Goal: Task Accomplishment & Management: Manage account settings

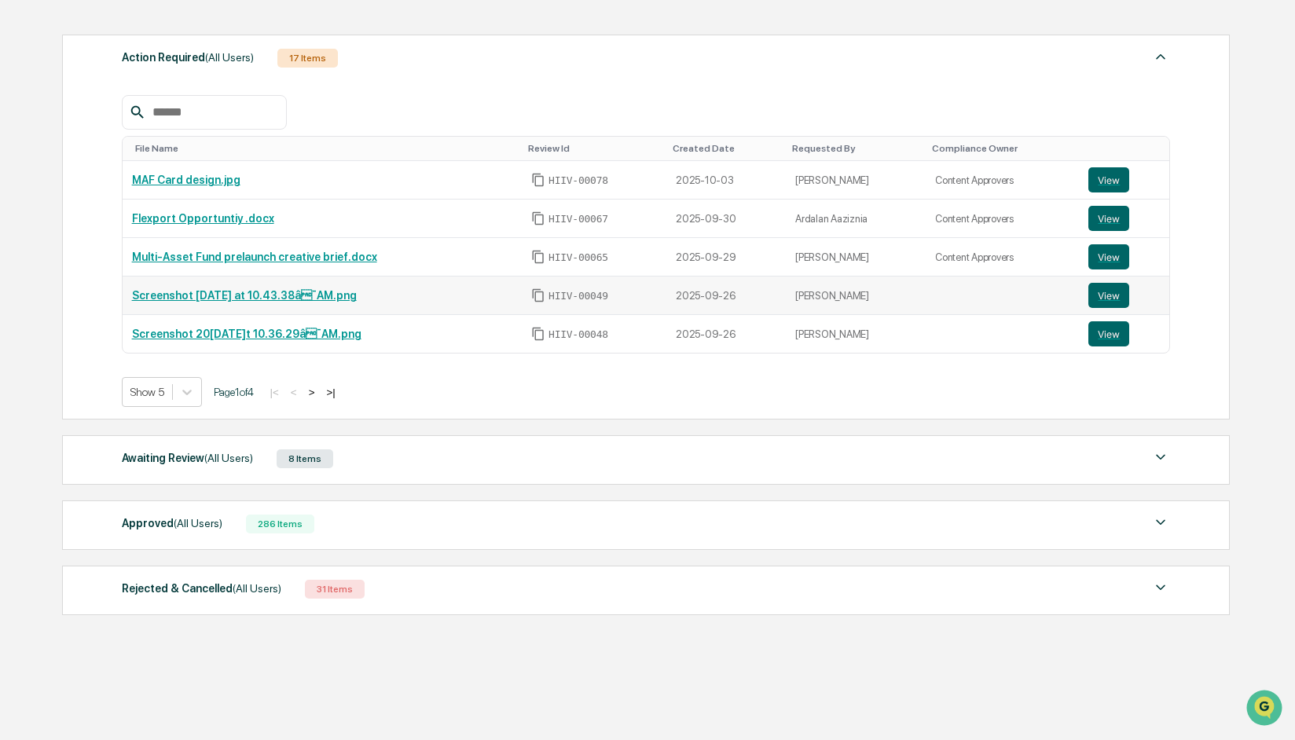
click at [269, 296] on link "Screenshot [DATE] at 10.43.38â¯AM.png" at bounding box center [244, 295] width 225 height 13
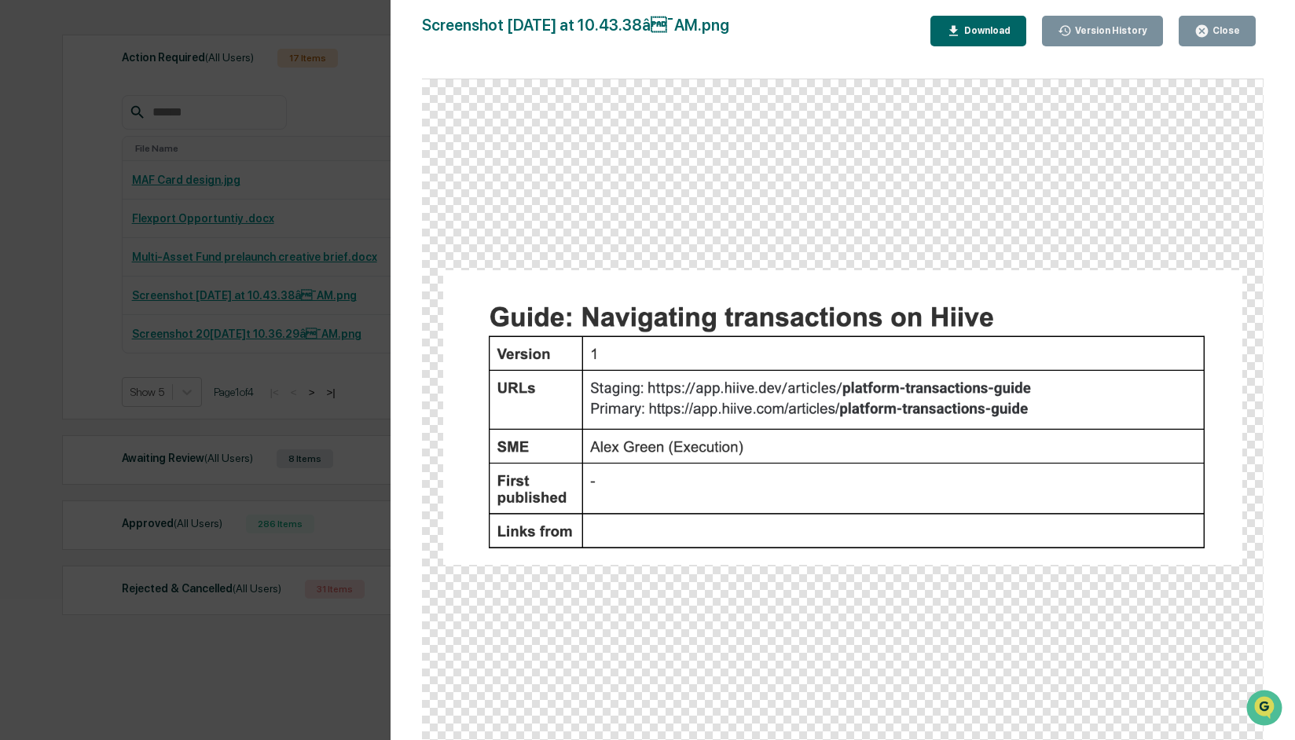
click at [349, 163] on div "Version History 09/[DATE]46 [PERSON_NAME] Screenshot 202[DATE] 10.43.38â¯AM.pn…" at bounding box center [647, 370] width 1295 height 740
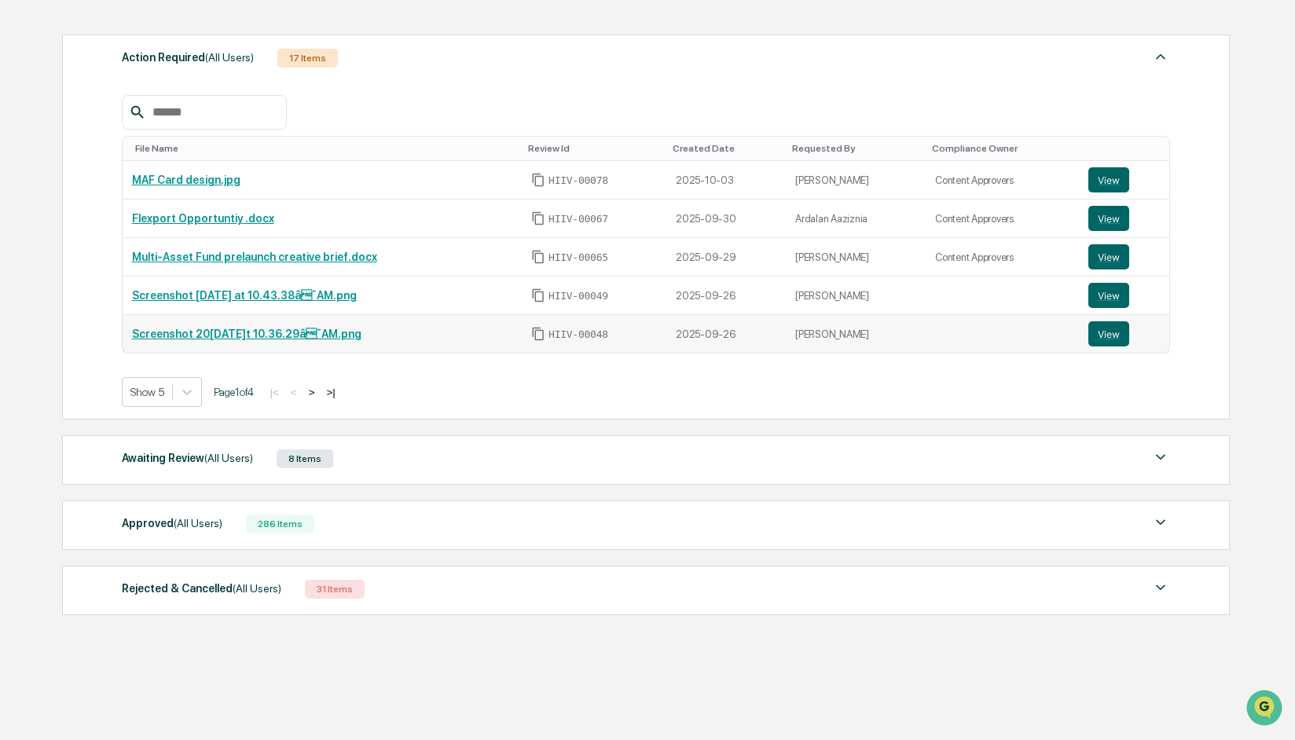
click at [329, 336] on link "Screenshot 2025-09-26 at 10.36.29â¯AM.png" at bounding box center [246, 334] width 229 height 13
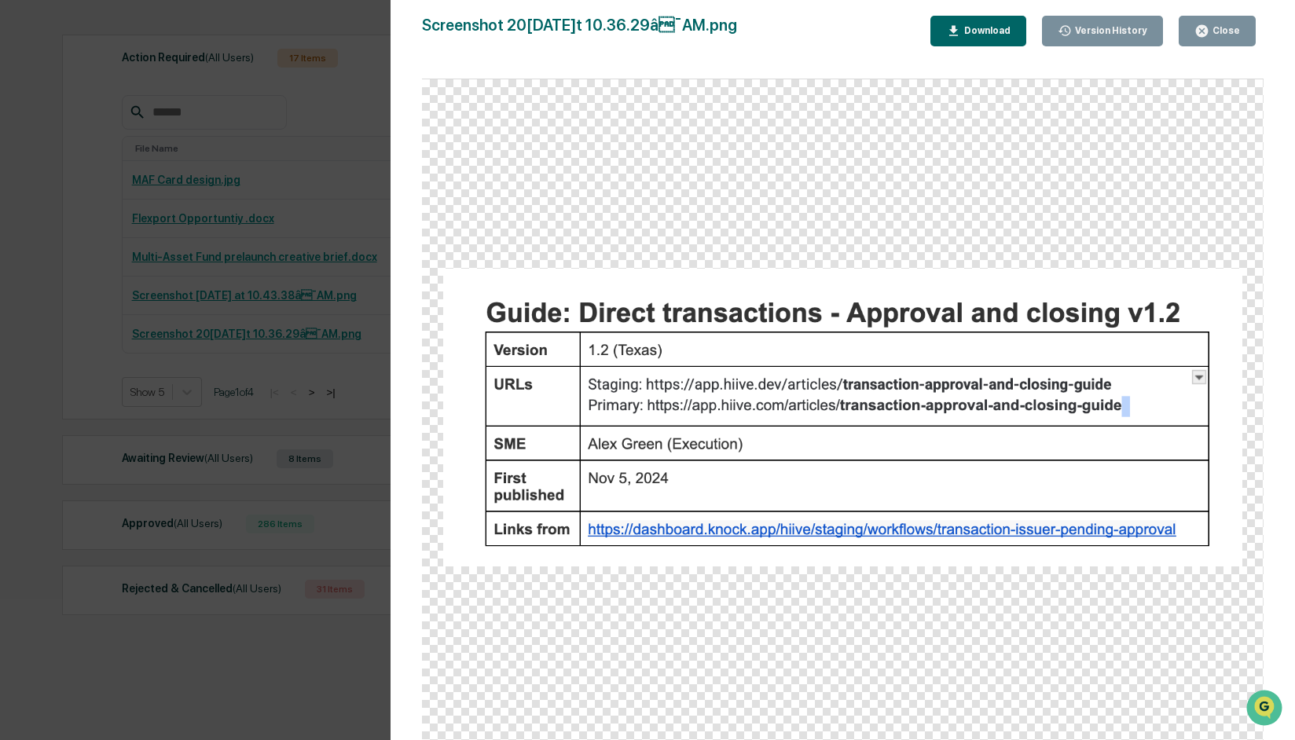
click at [1224, 31] on div "Close" at bounding box center [1224, 30] width 31 height 11
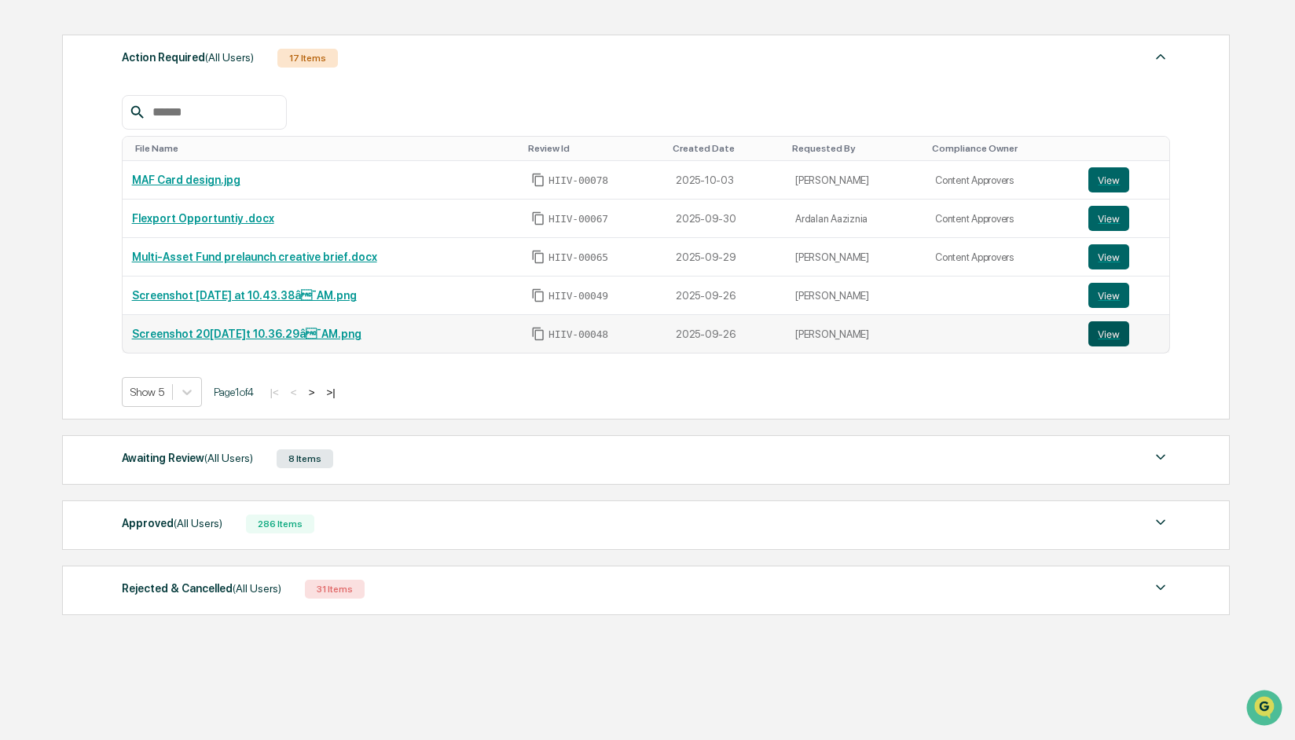
click at [1113, 336] on button "View" at bounding box center [1108, 333] width 41 height 25
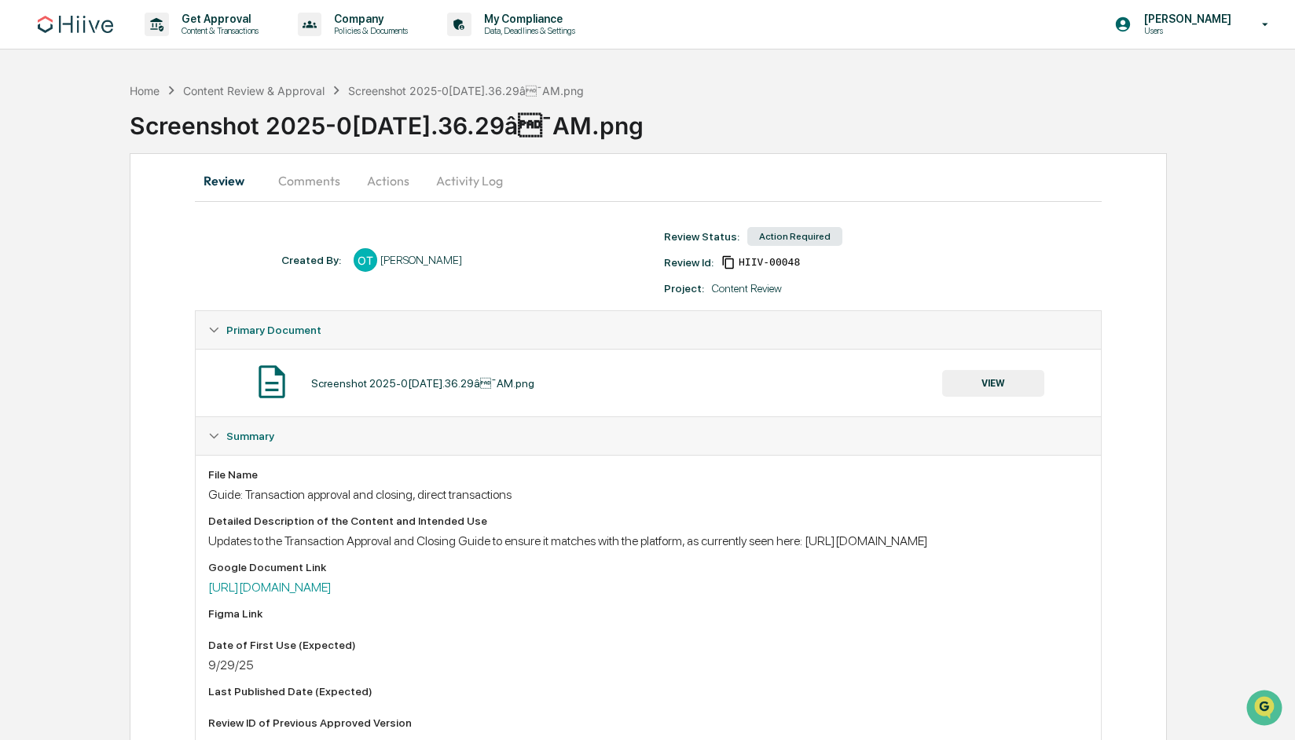
click at [306, 179] on button "Comments" at bounding box center [309, 181] width 87 height 38
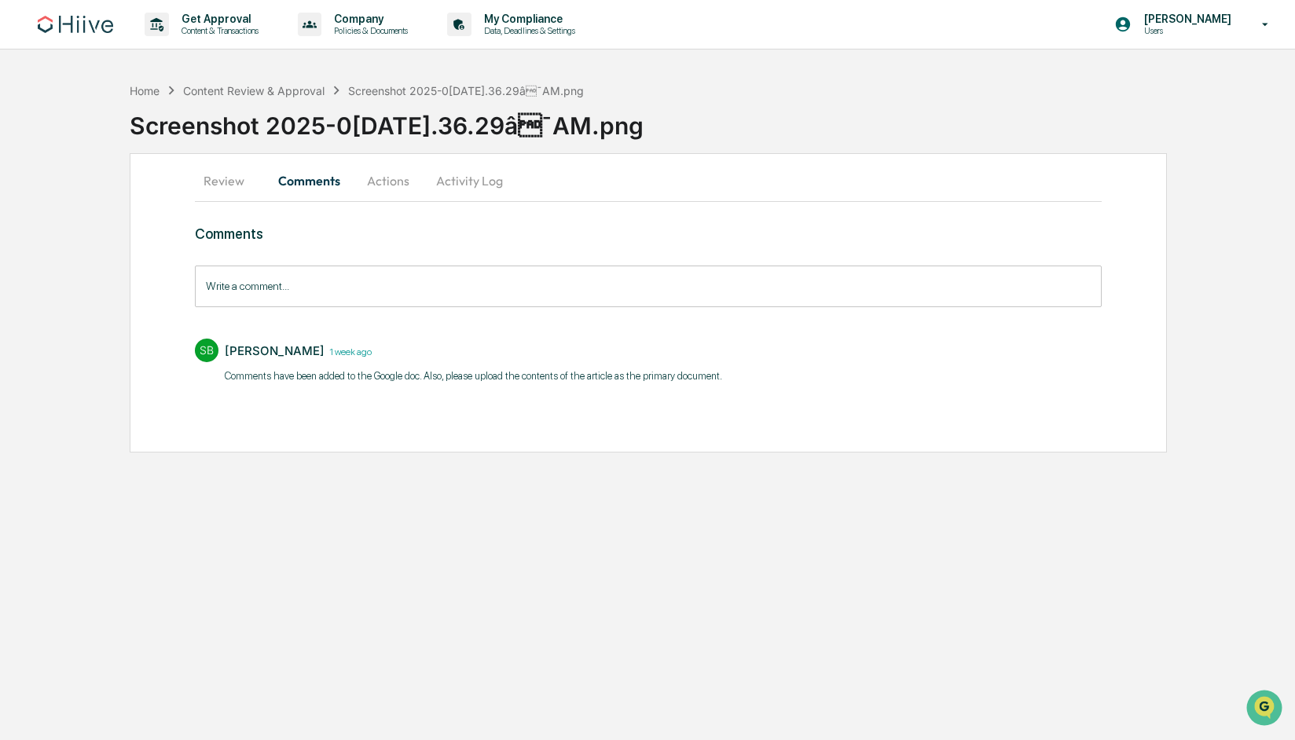
click at [380, 180] on button "Actions" at bounding box center [388, 181] width 71 height 38
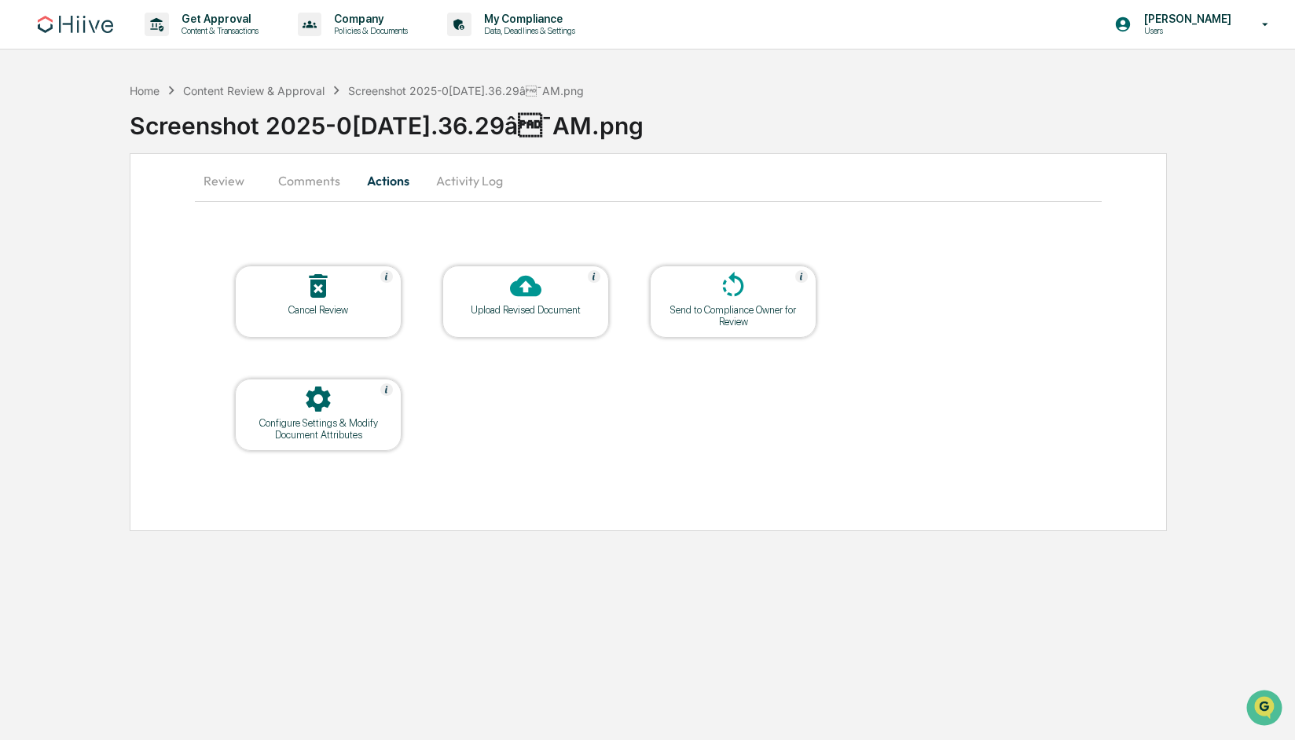
click at [540, 306] on div "Upload Revised Document" at bounding box center [525, 310] width 141 height 12
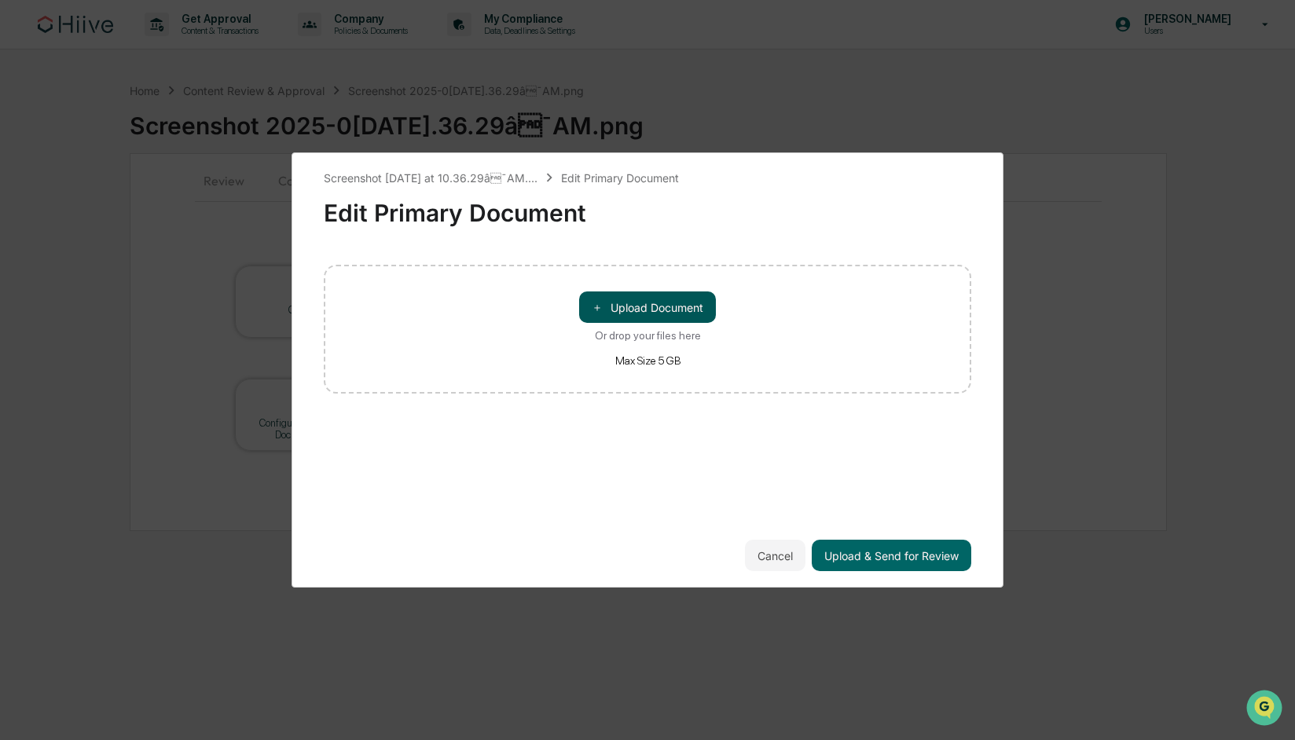
click at [671, 306] on button "＋ Upload Document" at bounding box center [647, 306] width 137 height 31
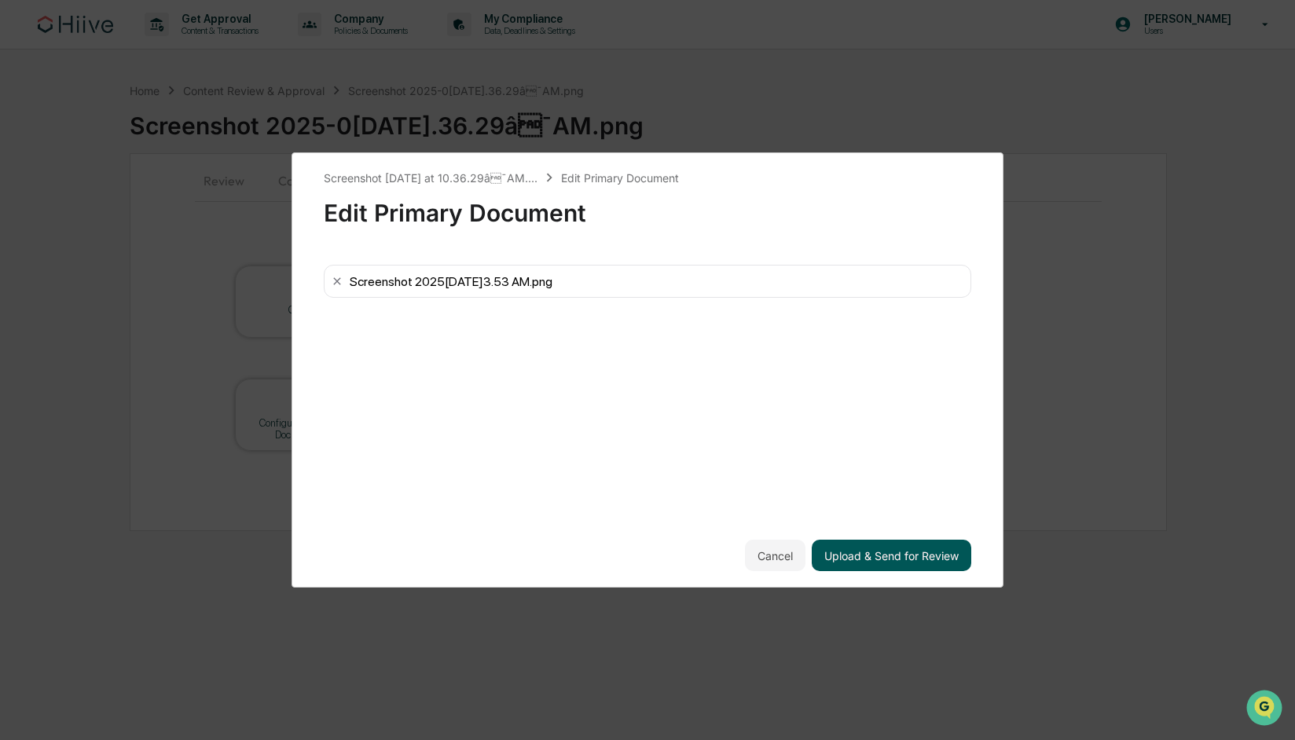
click at [904, 552] on button "Upload & Send for Review" at bounding box center [891, 555] width 159 height 31
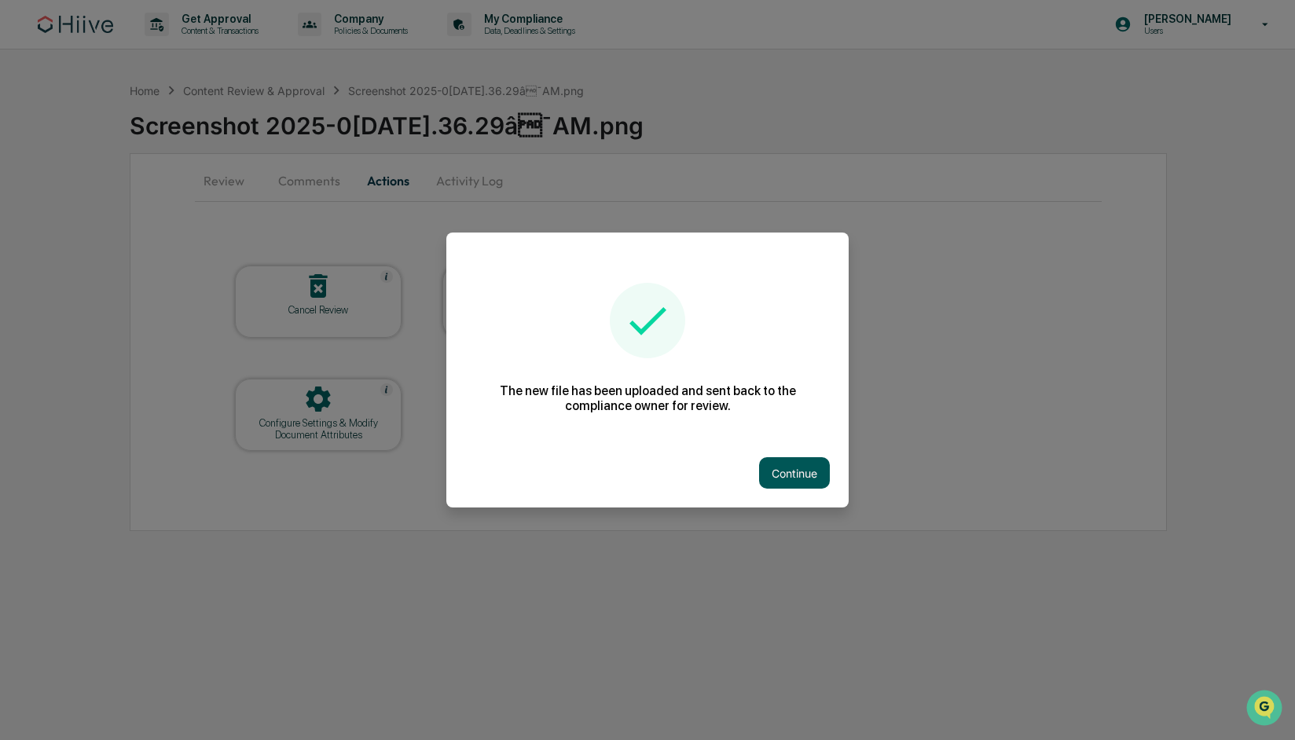
click at [791, 478] on button "Continue" at bounding box center [794, 472] width 71 height 31
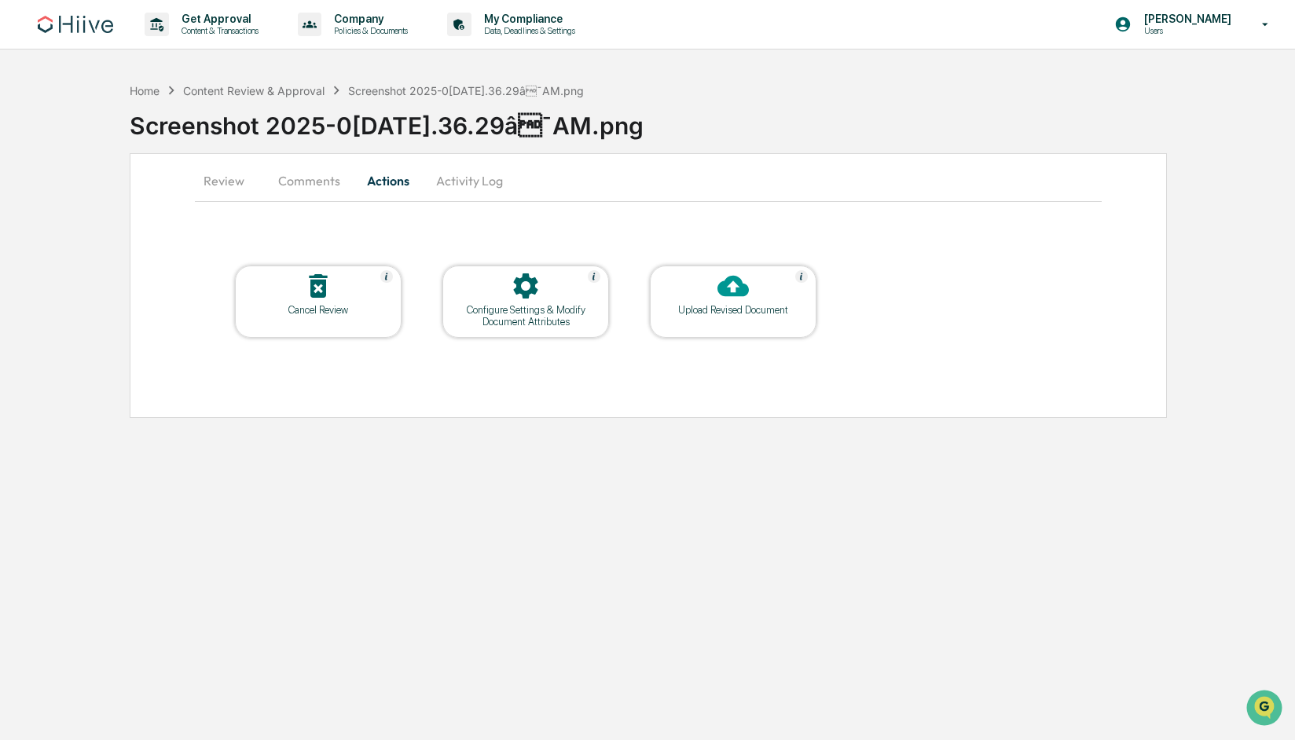
click at [533, 306] on div "Configure Settings & Modify Document Attributes" at bounding box center [525, 316] width 141 height 24
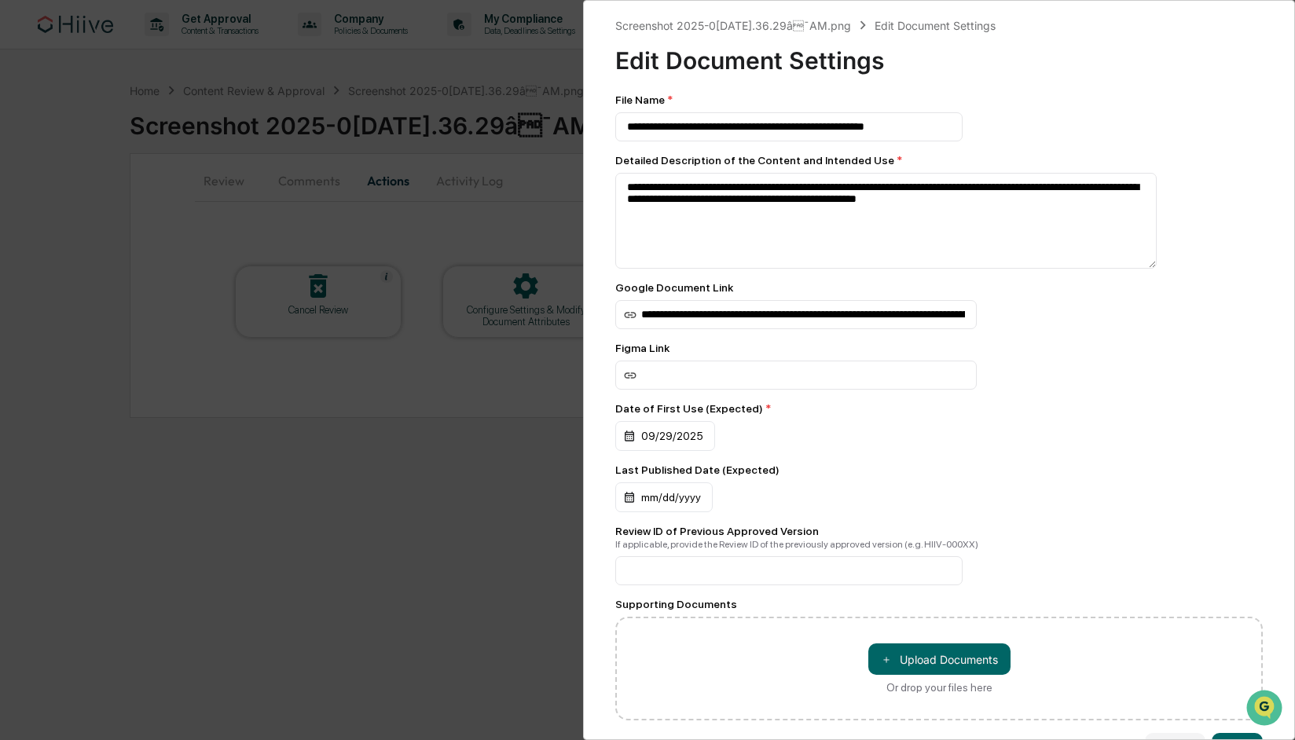
scroll to position [57, 0]
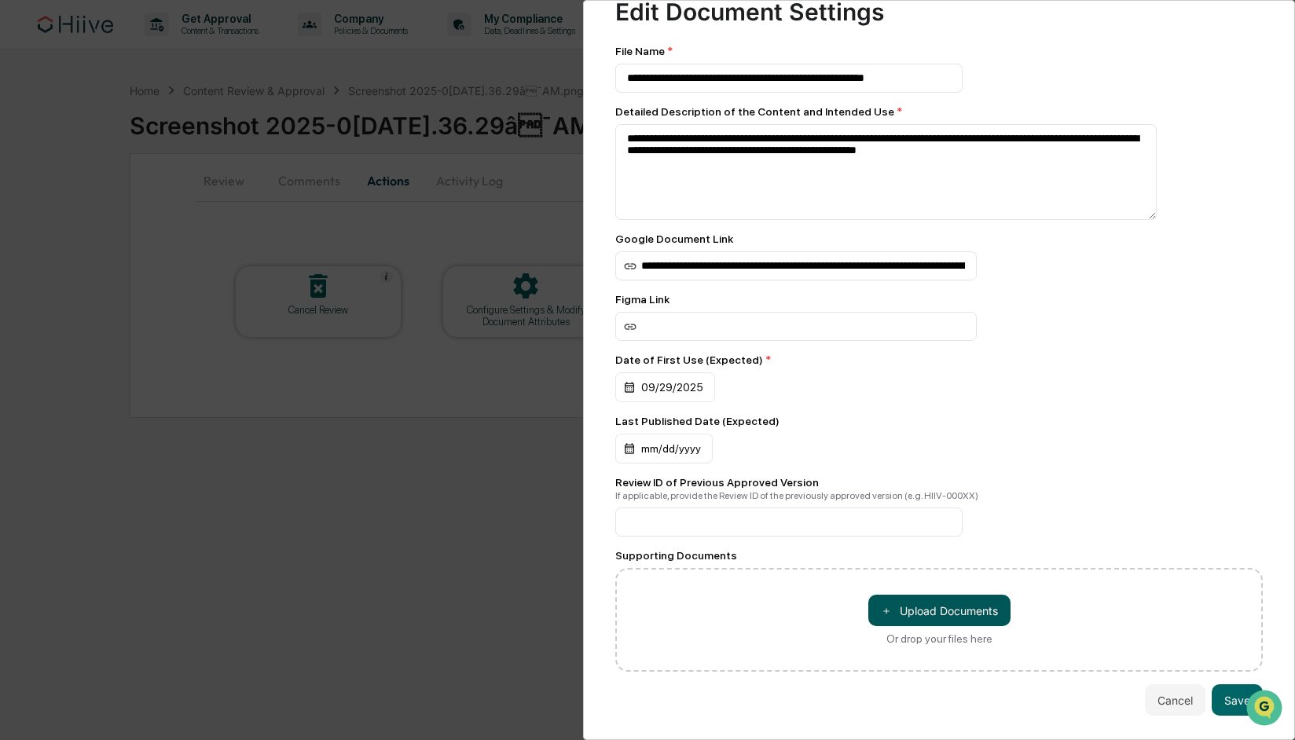
click at [937, 610] on button "＋ Upload Documents" at bounding box center [939, 610] width 142 height 31
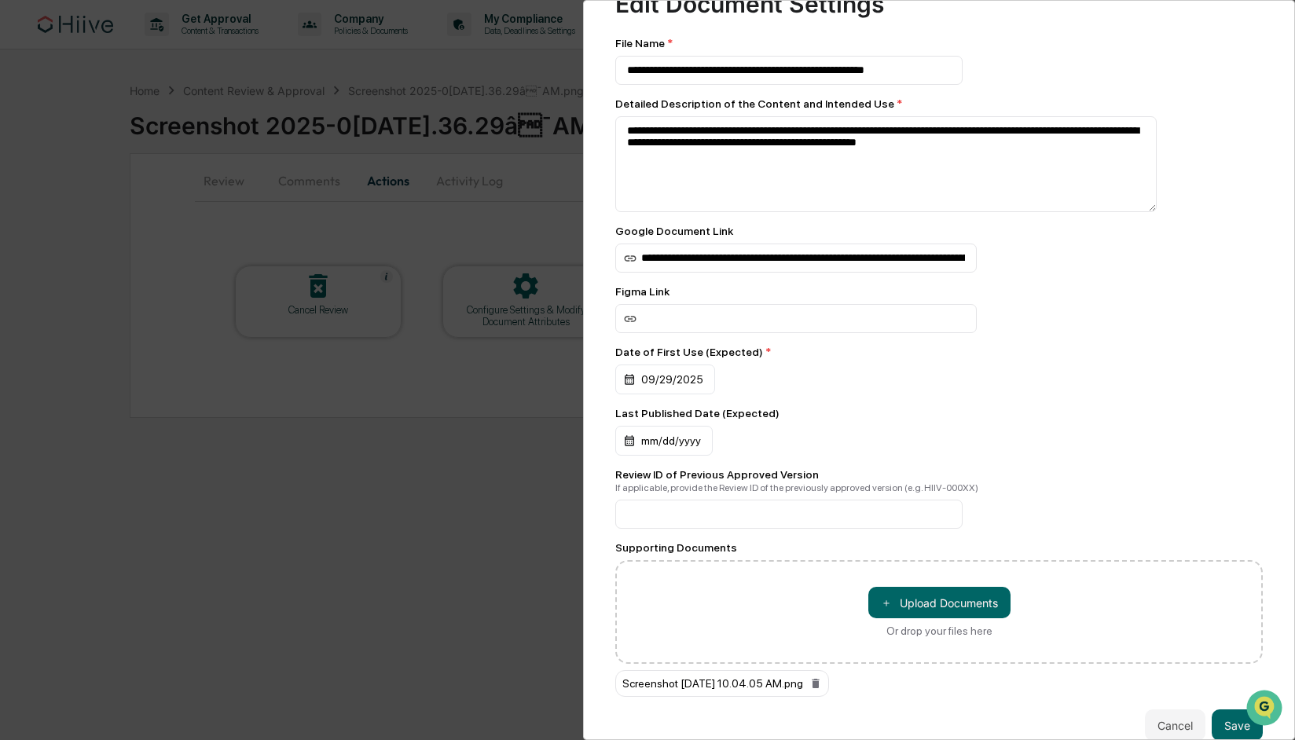
scroll to position [89, 0]
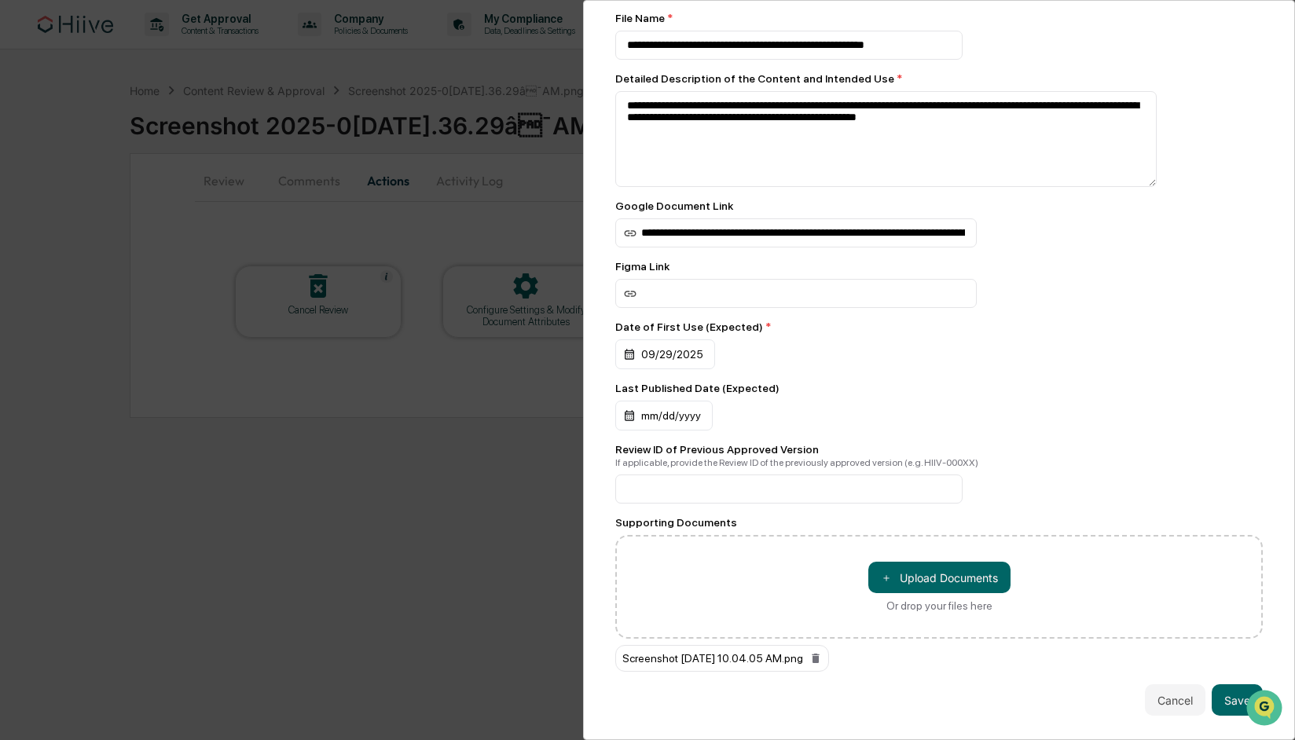
drag, startPoint x: 1223, startPoint y: 694, endPoint x: 1175, endPoint y: 676, distance: 50.2
click at [1223, 694] on button "Save" at bounding box center [1237, 699] width 51 height 31
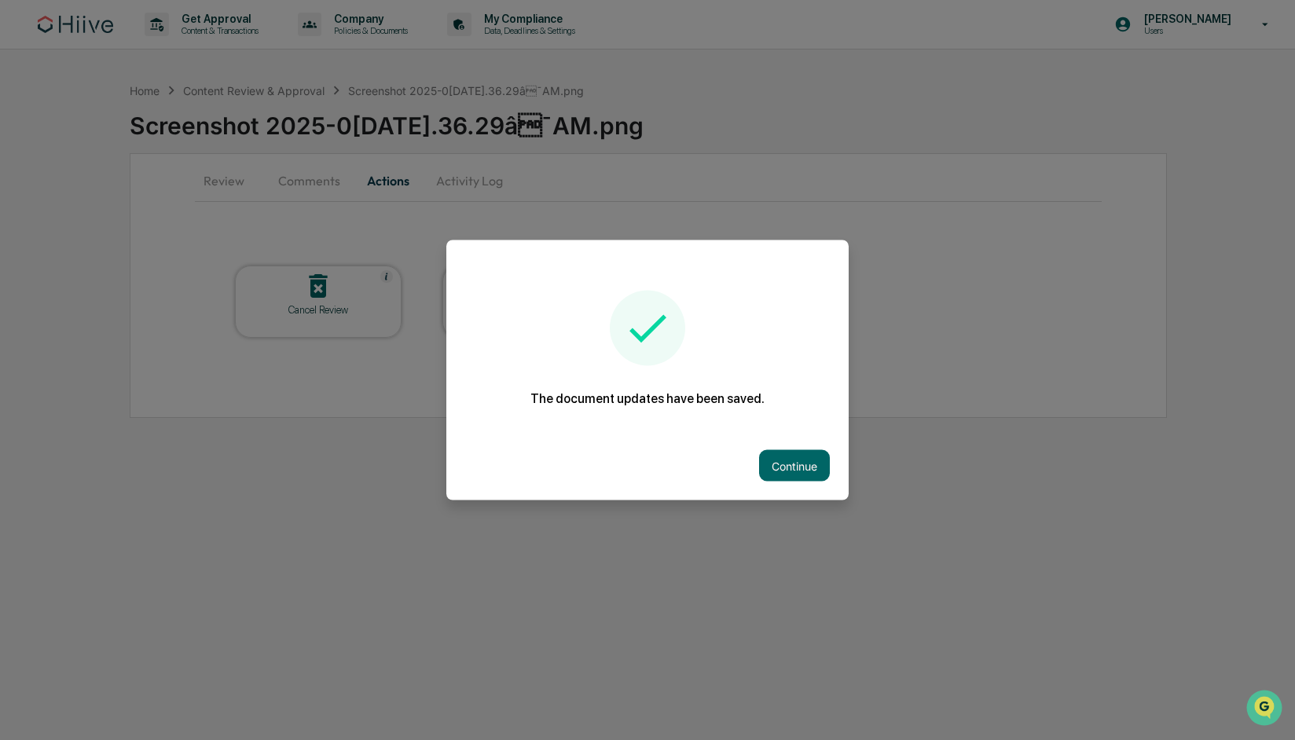
drag, startPoint x: 816, startPoint y: 472, endPoint x: 882, endPoint y: 478, distance: 66.2
click at [816, 473] on button "Continue" at bounding box center [794, 465] width 71 height 31
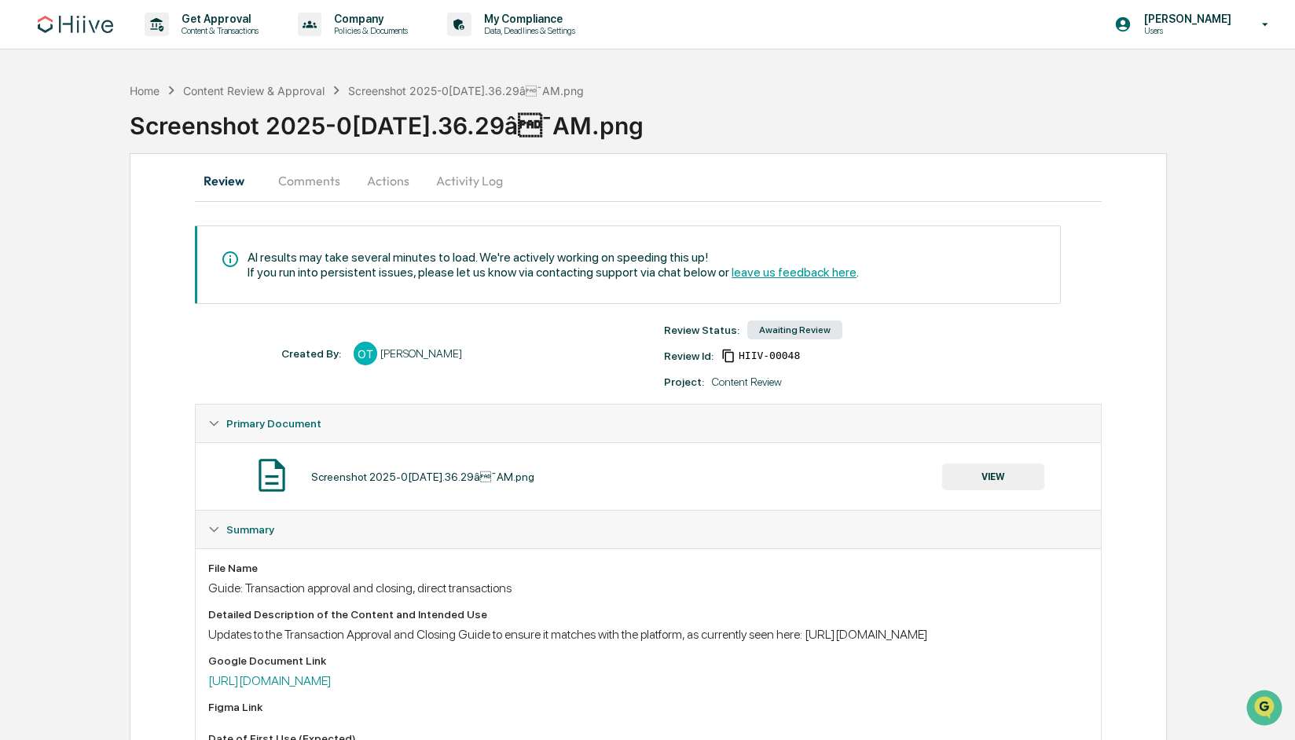
click at [379, 178] on button "Actions" at bounding box center [388, 181] width 71 height 38
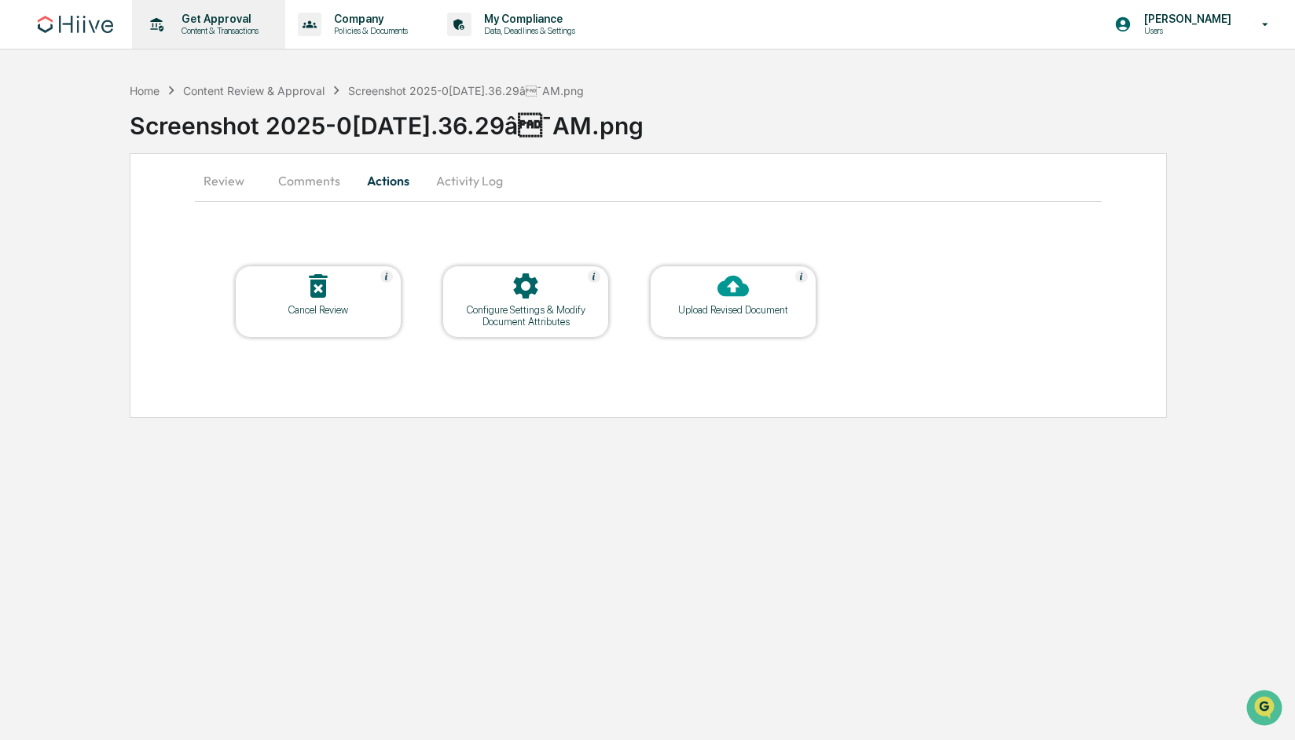
click at [213, 21] on p "Get Approval" at bounding box center [217, 19] width 97 height 13
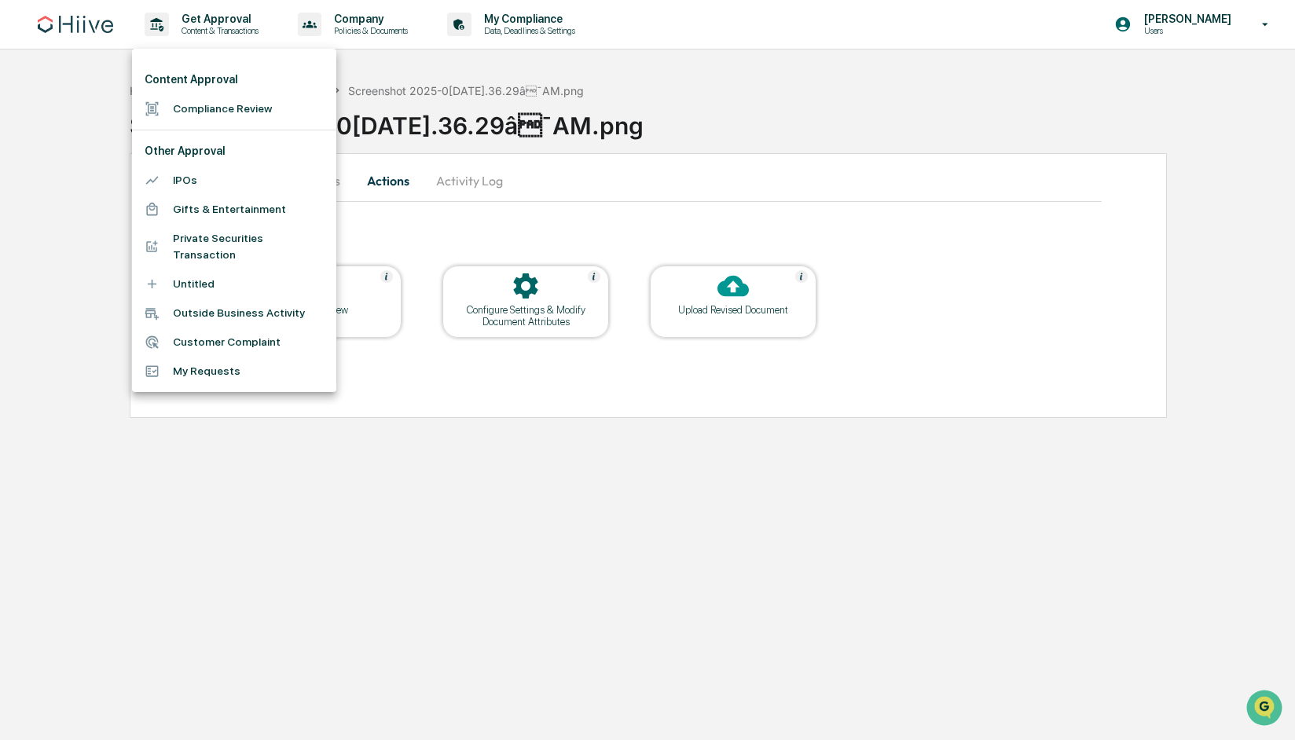
drag, startPoint x: 163, startPoint y: 31, endPoint x: 112, endPoint y: 74, distance: 66.3
click at [163, 31] on div at bounding box center [647, 370] width 1295 height 740
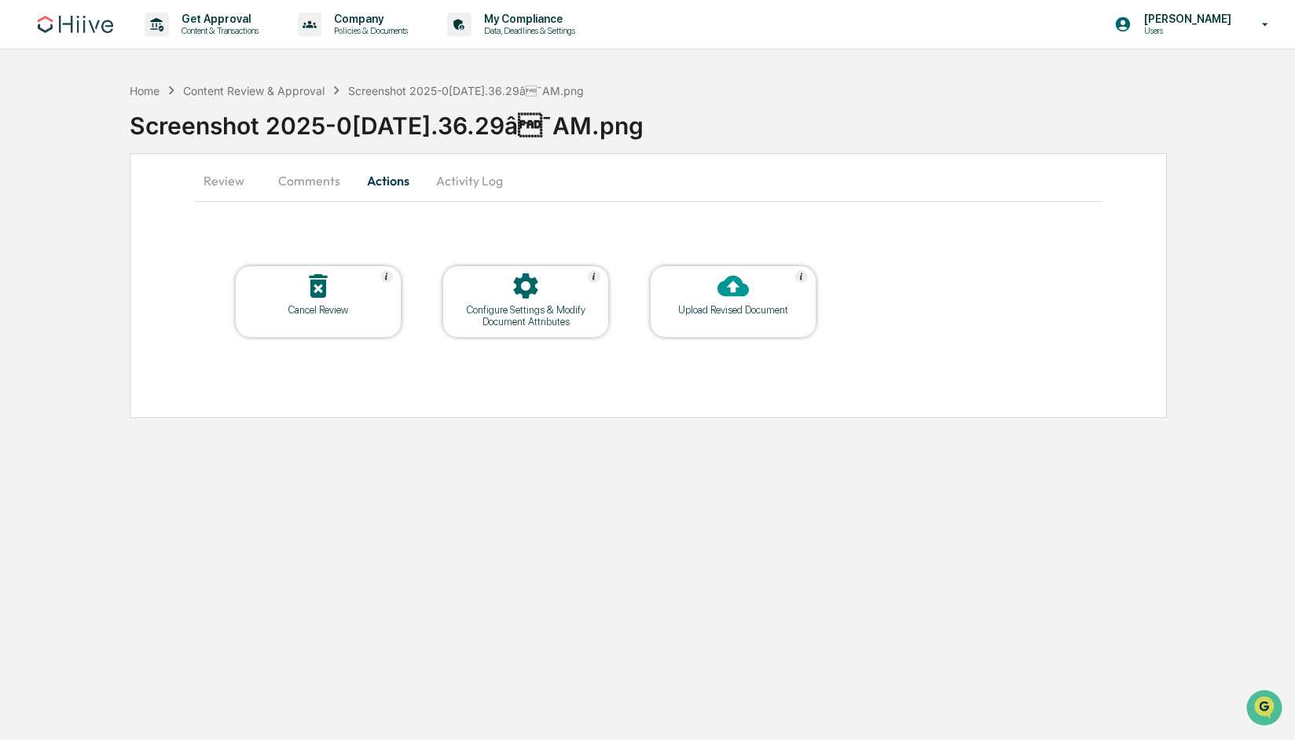
click at [82, 114] on div "Home Content Review & Approval Screenshot 2025-09-26 at 10.36.29â¯AM.png Scree…" at bounding box center [647, 246] width 1295 height 343
click at [232, 92] on div "Content Review & Approval" at bounding box center [253, 90] width 141 height 13
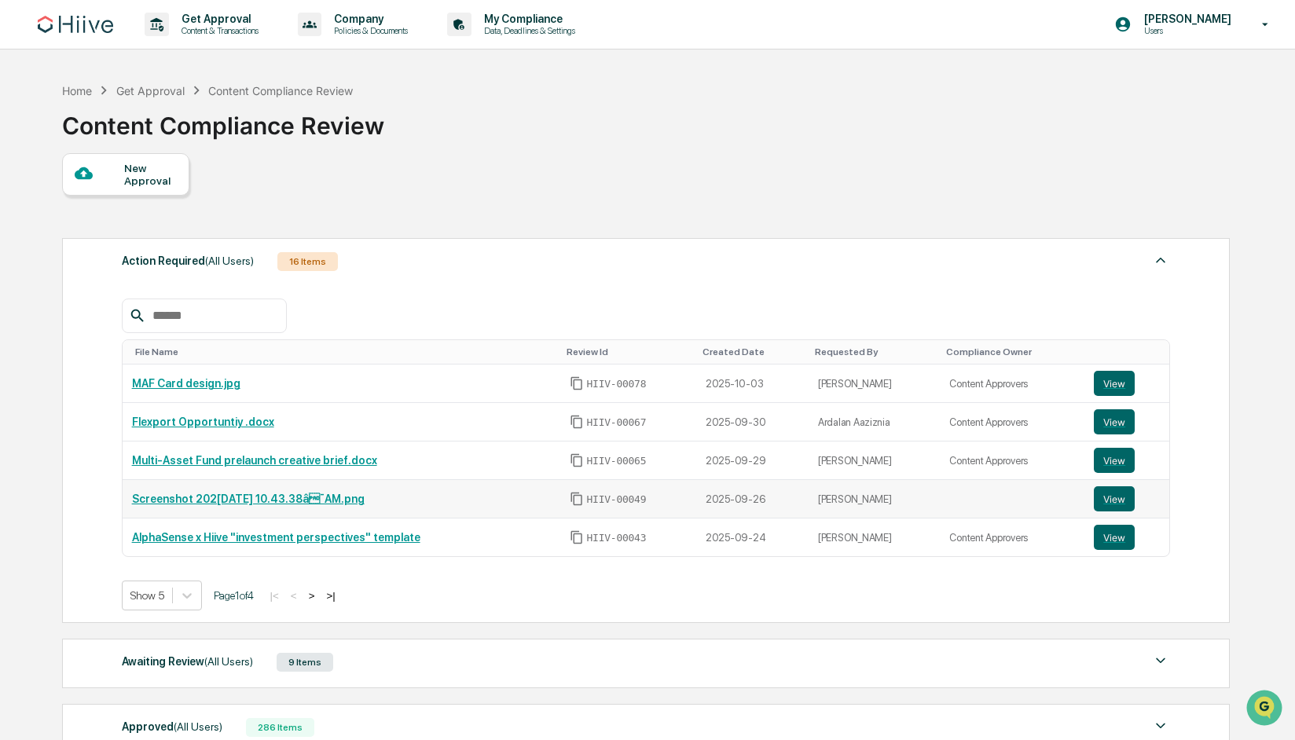
click at [204, 501] on link "Screenshot 2025[DATE] 10.43.38â¯AM.png" at bounding box center [248, 499] width 233 height 13
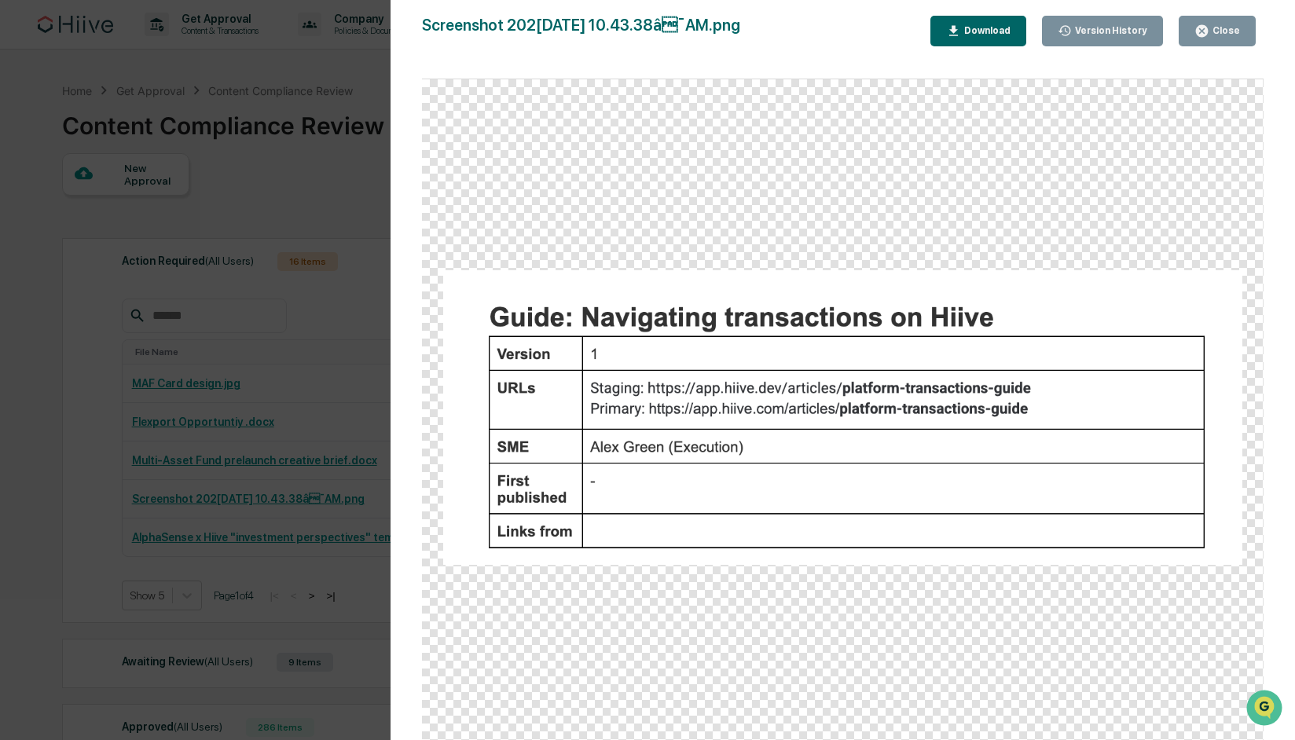
click at [1213, 31] on div "Close" at bounding box center [1224, 30] width 31 height 11
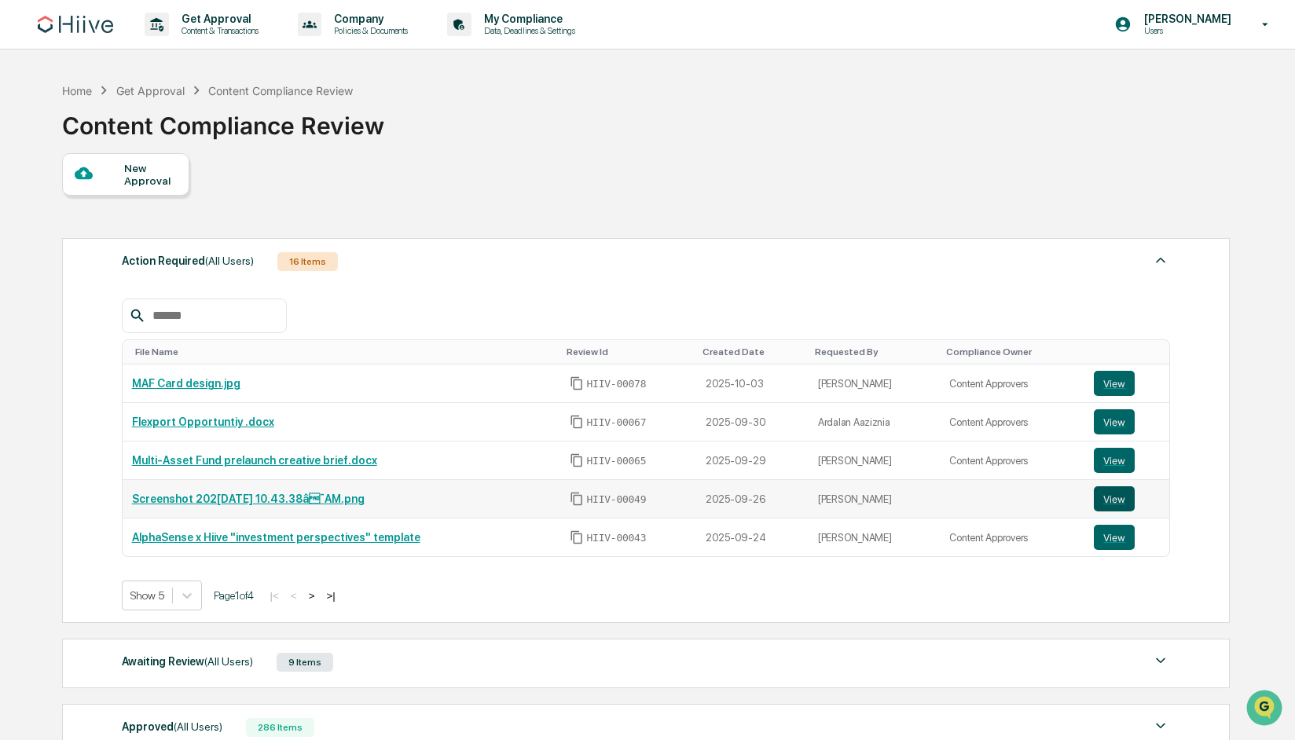
click at [1121, 502] on button "View" at bounding box center [1114, 498] width 41 height 25
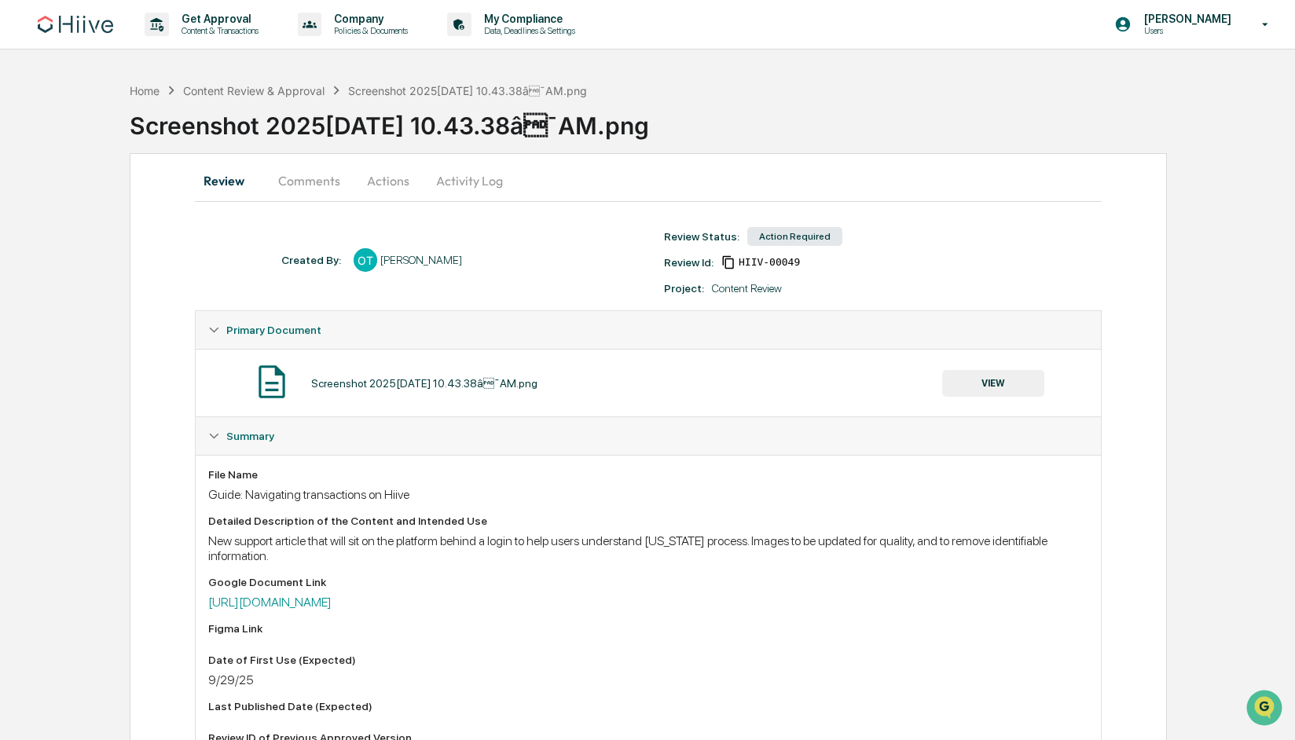
click at [381, 185] on button "Actions" at bounding box center [388, 181] width 71 height 38
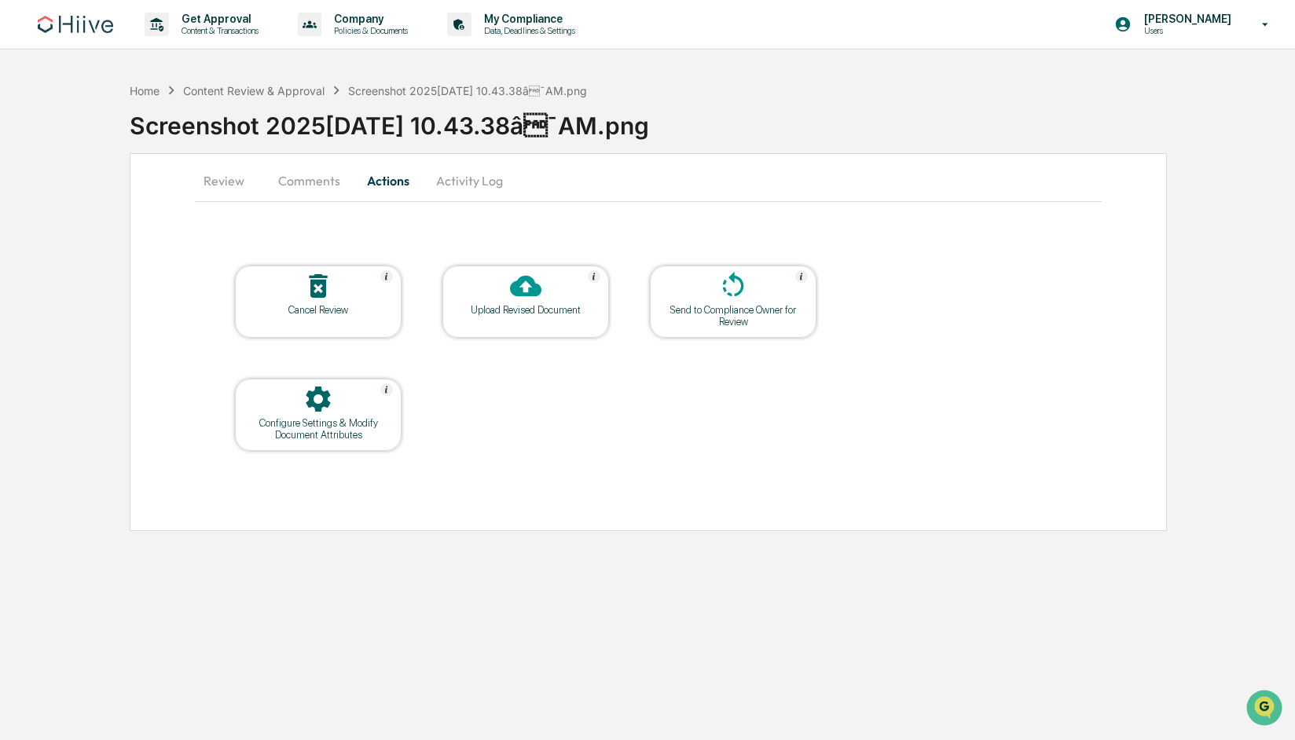
click at [325, 185] on button "Comments" at bounding box center [309, 181] width 87 height 38
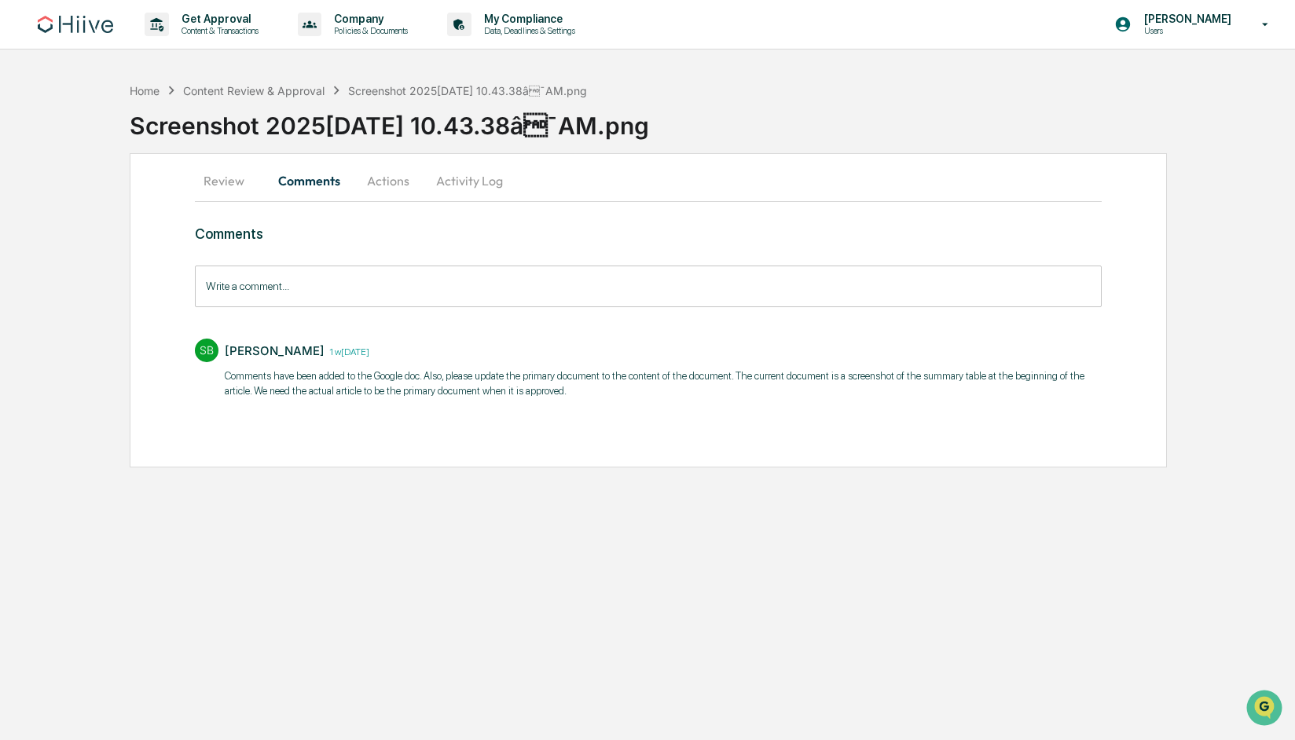
click at [496, 181] on button "Activity Log" at bounding box center [469, 181] width 92 height 38
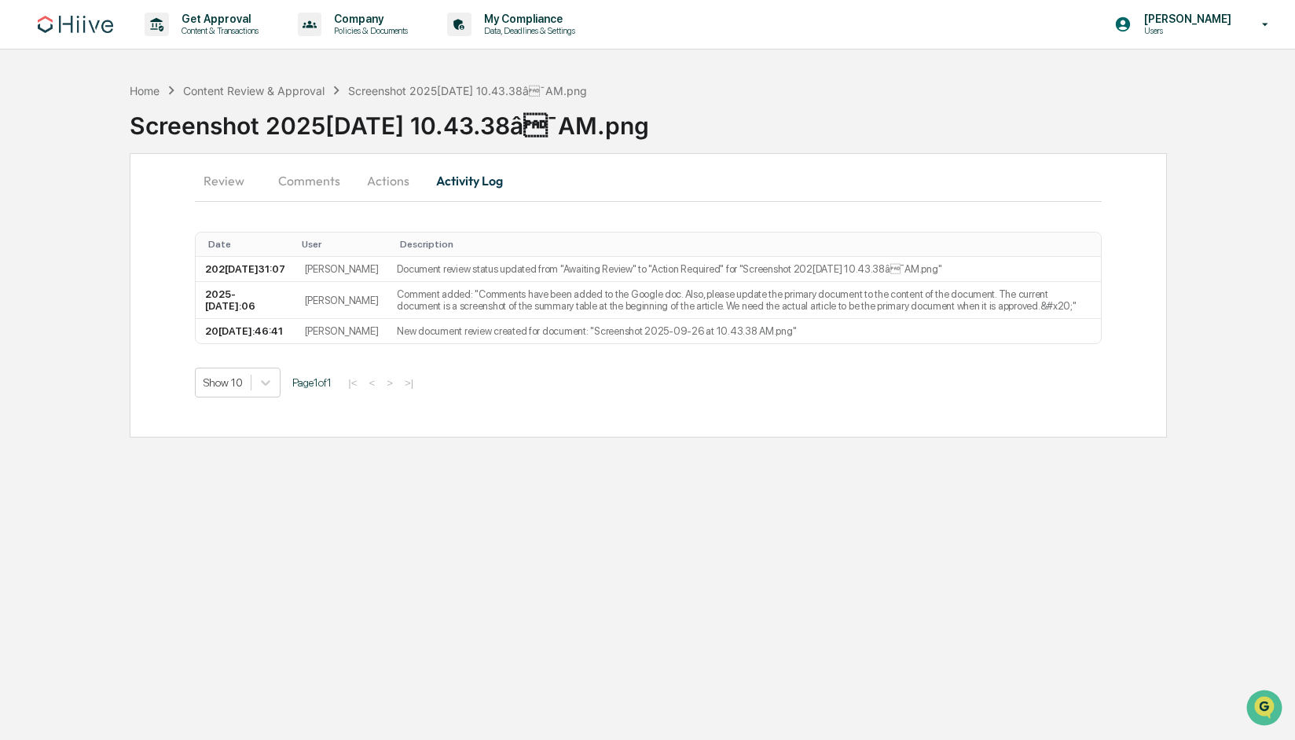
click at [306, 181] on button "Comments" at bounding box center [309, 181] width 87 height 38
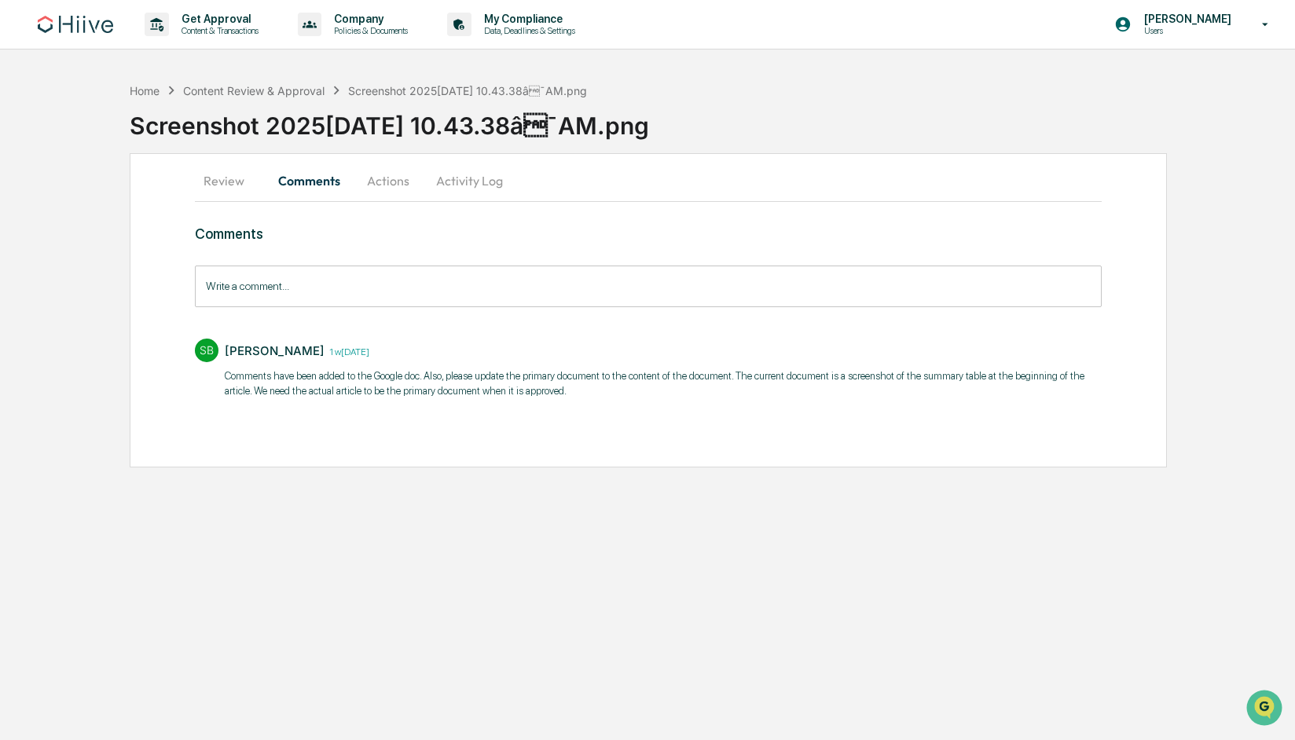
click at [373, 180] on button "Actions" at bounding box center [388, 181] width 71 height 38
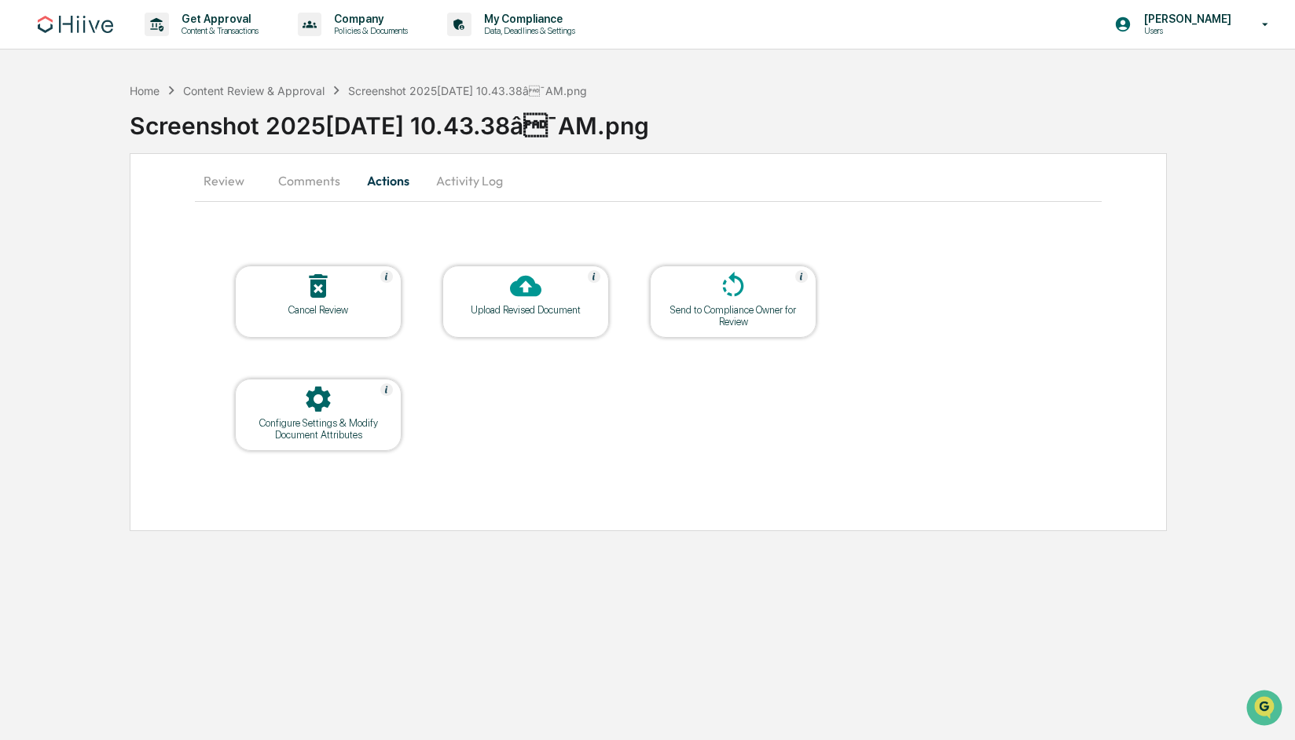
click at [517, 306] on div "Upload Revised Document" at bounding box center [525, 310] width 141 height 12
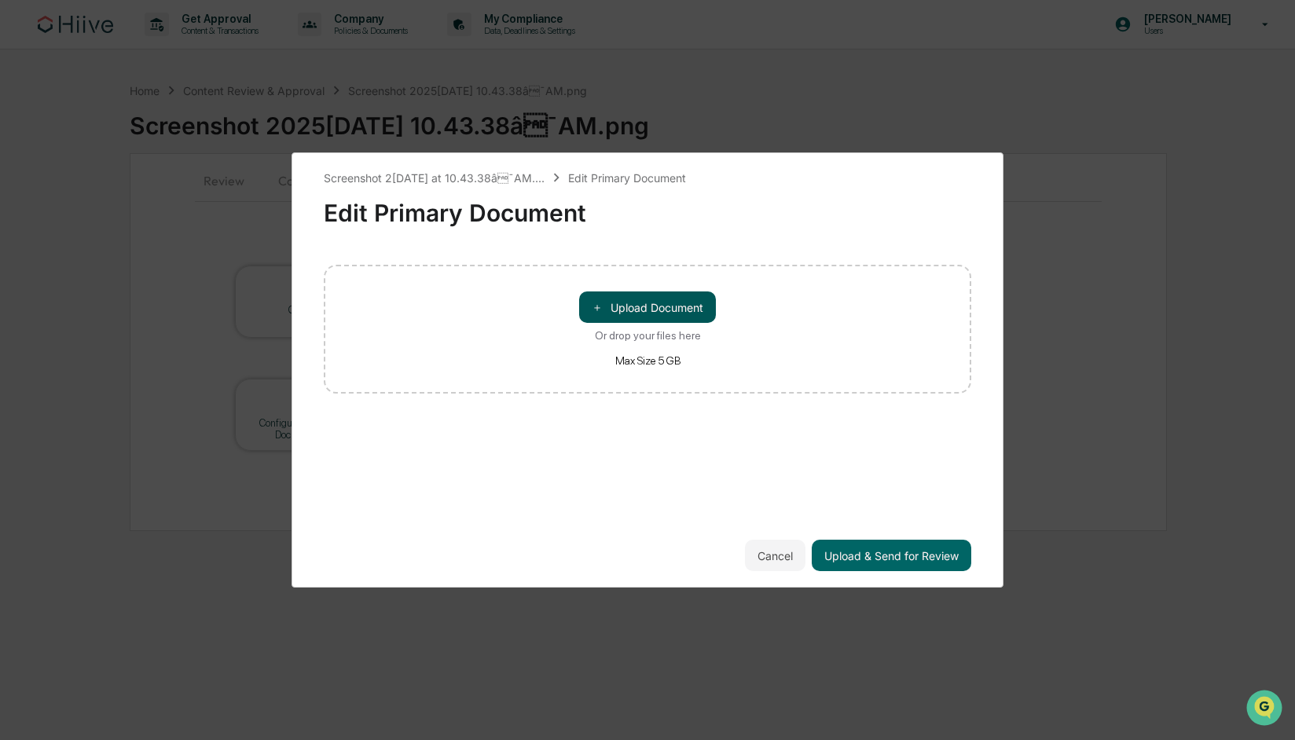
click at [677, 308] on button "＋ Upload Document" at bounding box center [647, 306] width 137 height 31
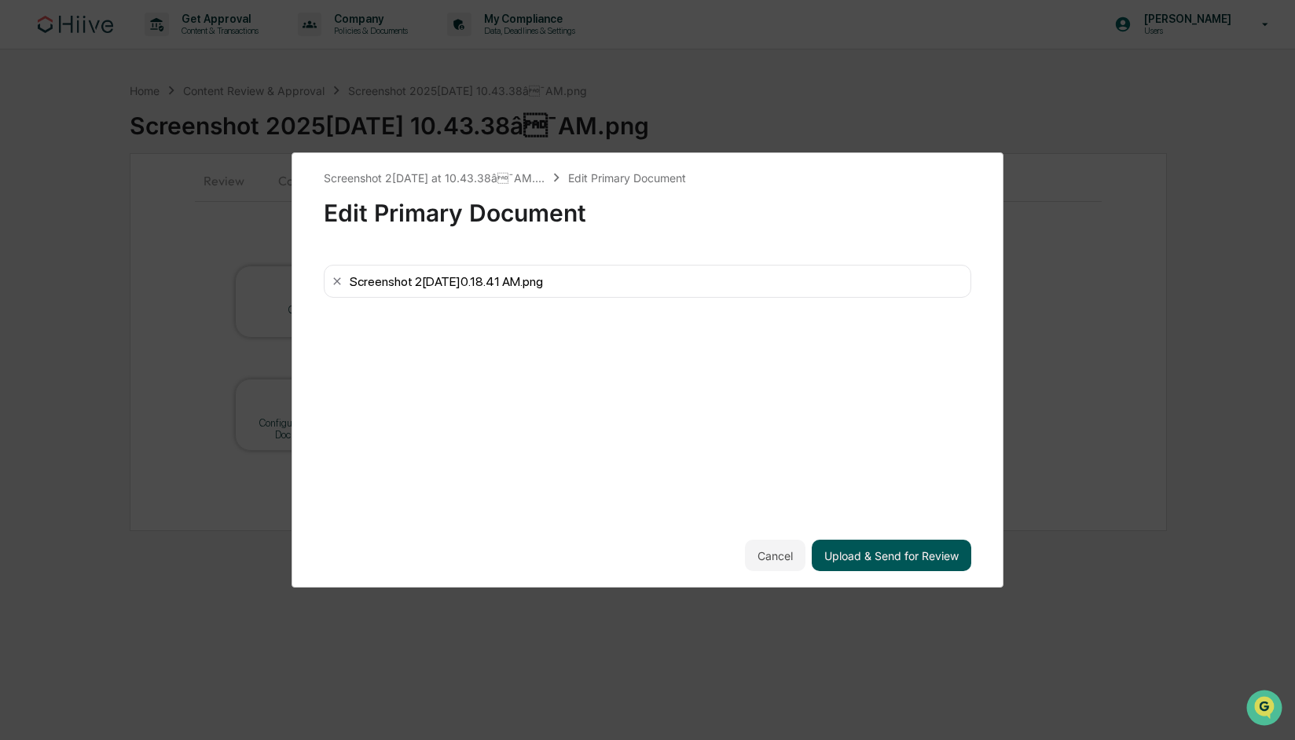
click at [890, 561] on button "Upload & Send for Review" at bounding box center [891, 555] width 159 height 31
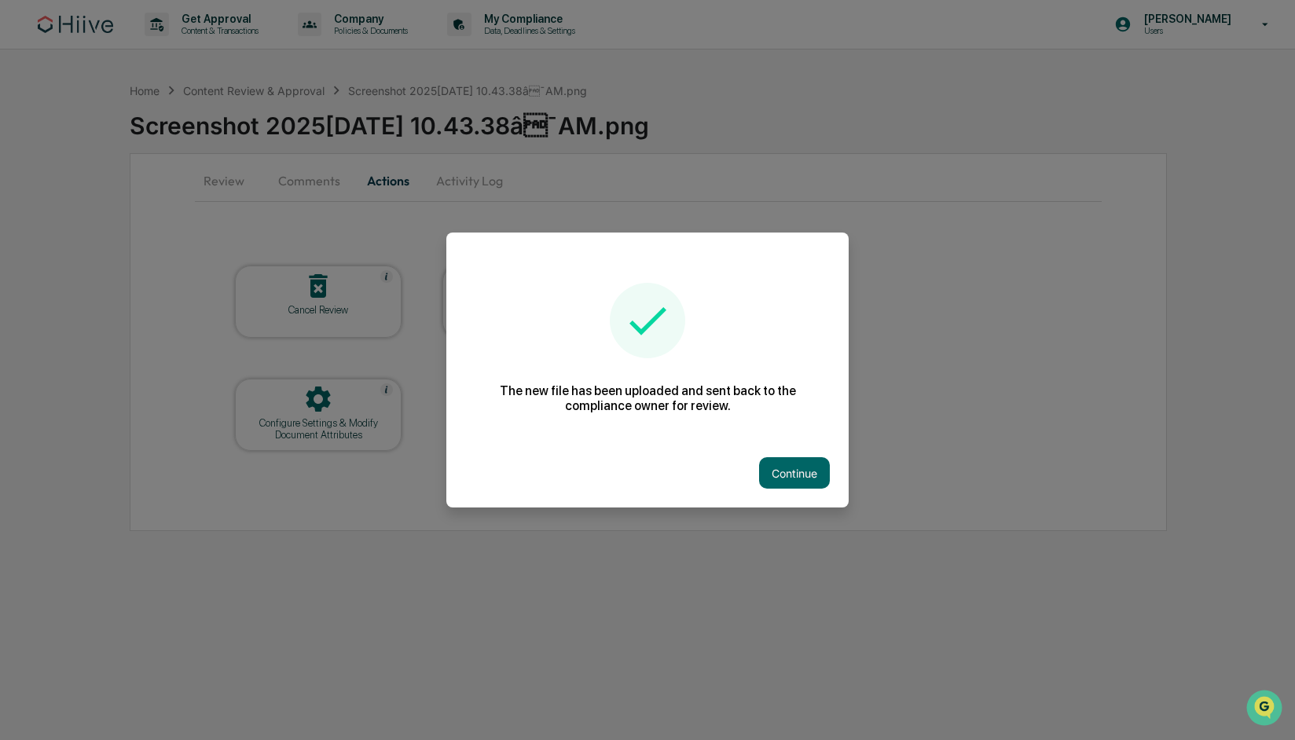
drag, startPoint x: 817, startPoint y: 478, endPoint x: 757, endPoint y: 474, distance: 60.6
click at [816, 478] on button "Continue" at bounding box center [794, 472] width 71 height 31
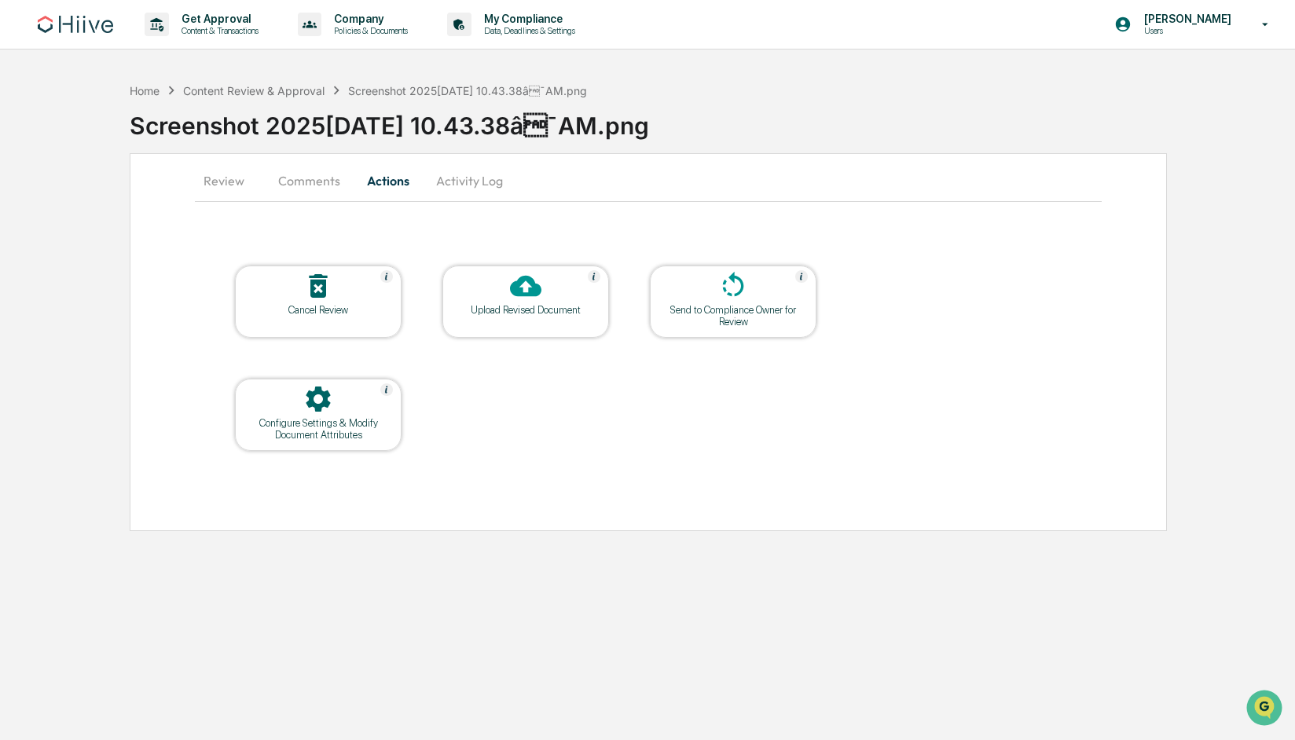
click at [295, 424] on div "Configure Settings & Modify Document Attributes" at bounding box center [317, 429] width 141 height 24
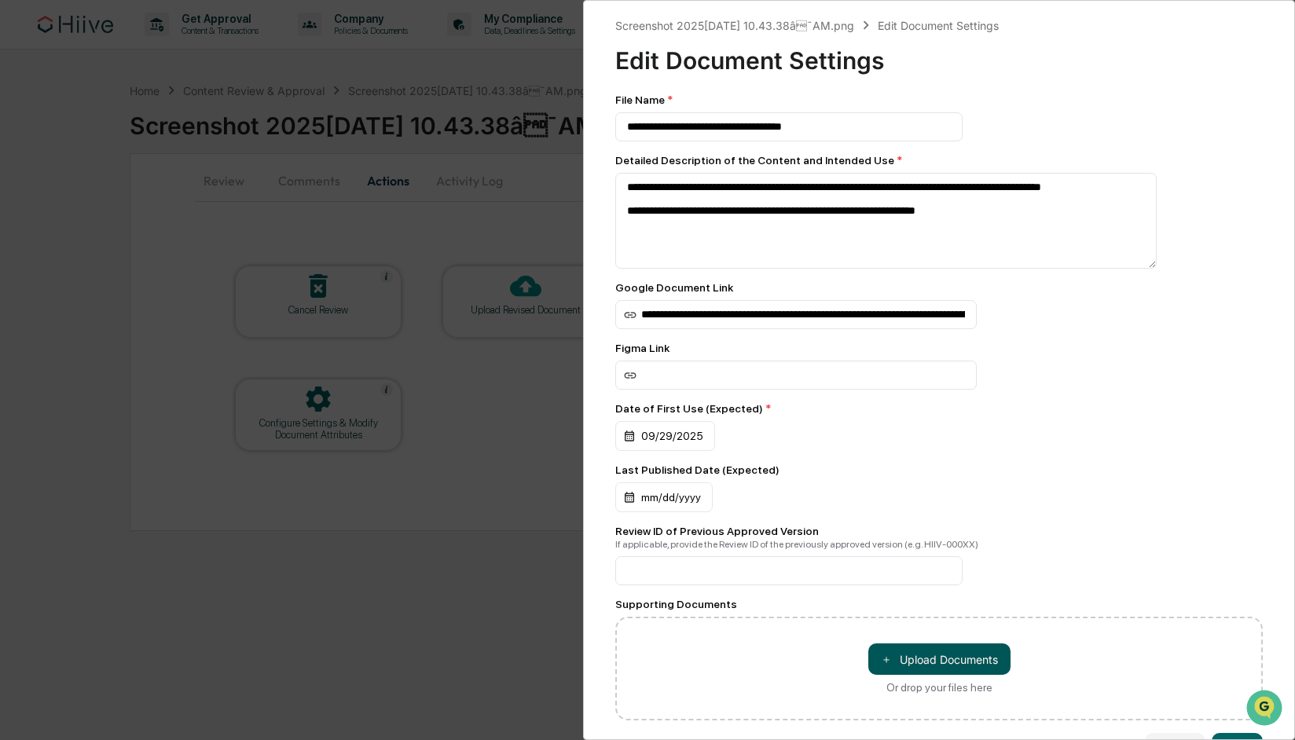
click at [958, 665] on button "＋ Upload Documents" at bounding box center [939, 658] width 142 height 31
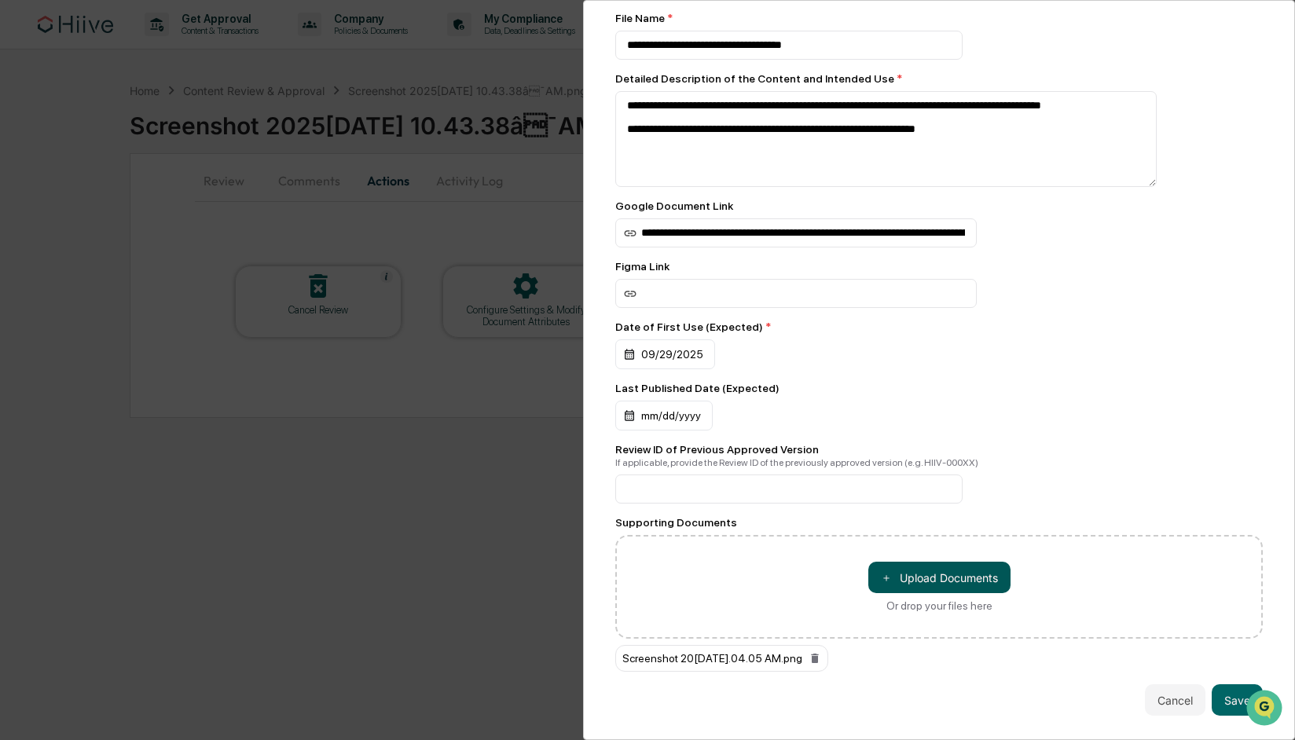
click at [935, 587] on button "＋ Upload Documents" at bounding box center [939, 577] width 142 height 31
click at [937, 573] on button "＋ Upload Documents" at bounding box center [939, 577] width 142 height 31
click at [818, 662] on icon at bounding box center [814, 658] width 7 height 9
click at [818, 660] on icon at bounding box center [814, 658] width 7 height 9
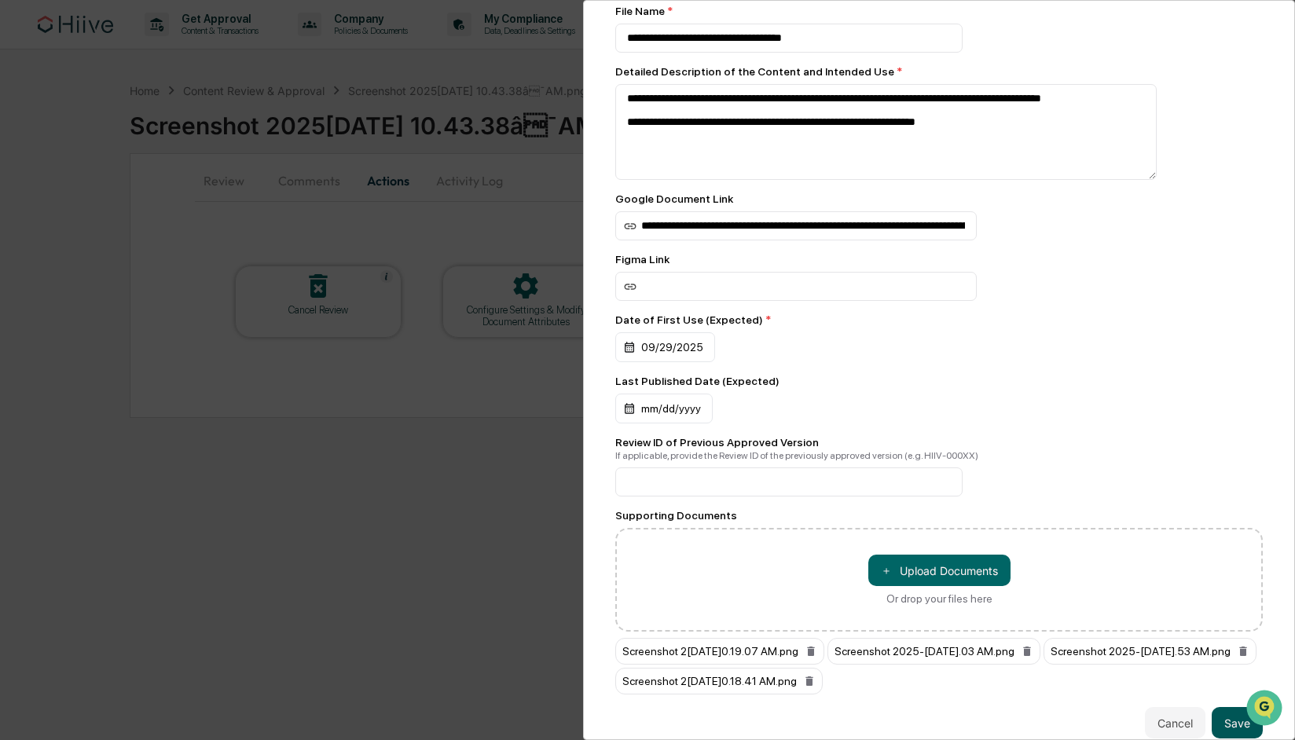
click at [1229, 730] on button "Save" at bounding box center [1237, 722] width 51 height 31
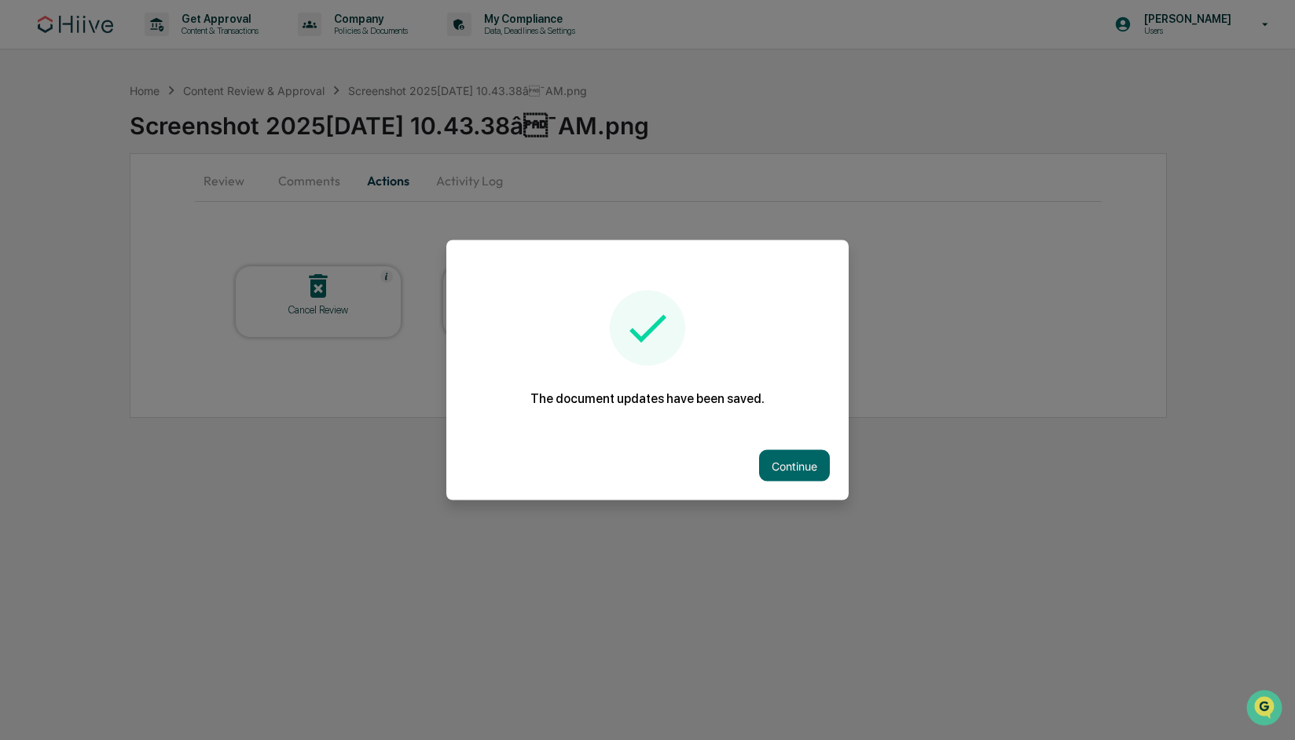
click at [789, 468] on button "Continue" at bounding box center [794, 465] width 71 height 31
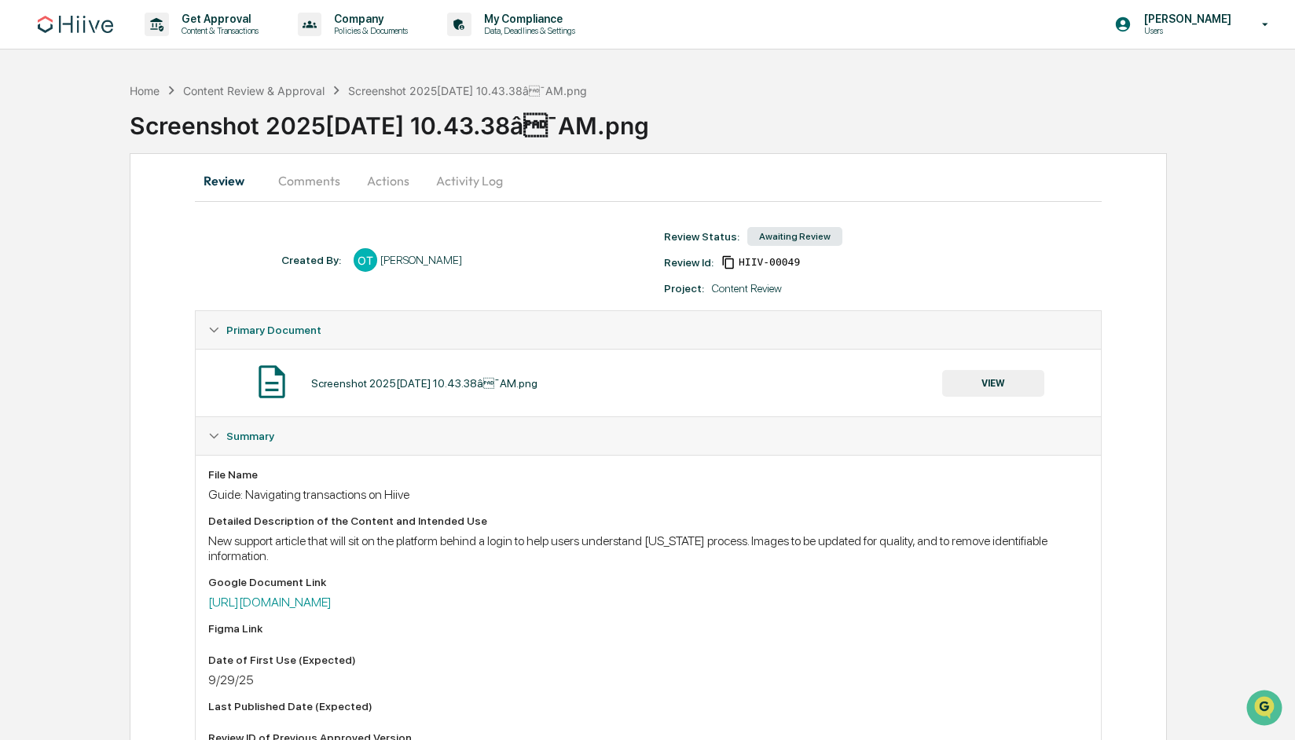
click at [378, 185] on button "Actions" at bounding box center [388, 181] width 71 height 38
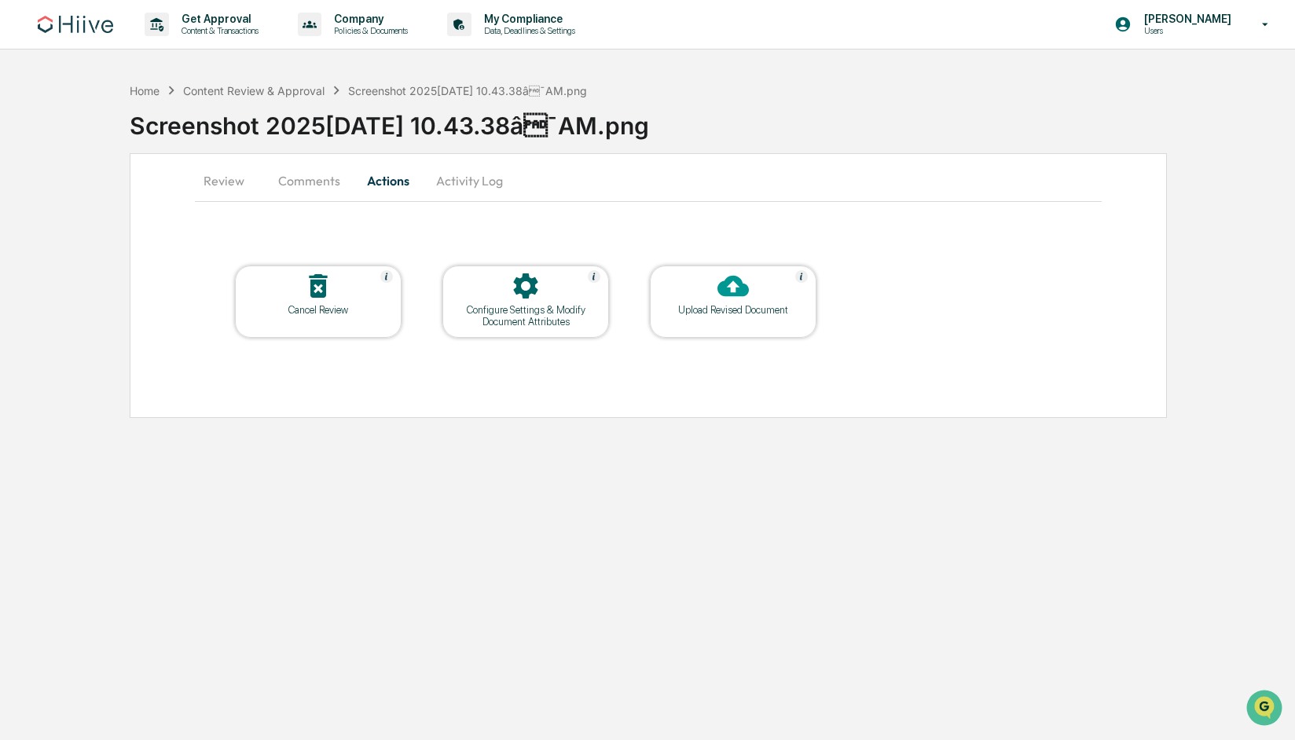
click at [718, 312] on div "Upload Revised Document" at bounding box center [732, 310] width 141 height 12
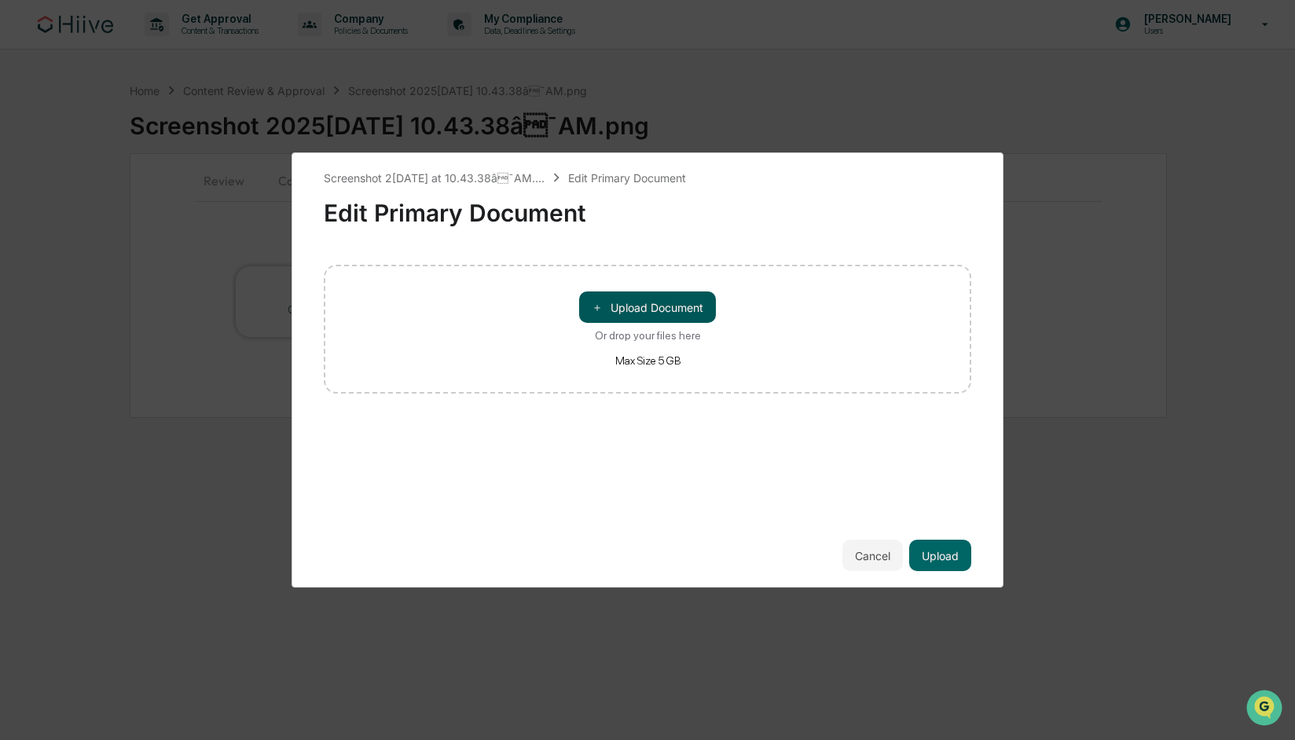
click at [644, 307] on button "＋ Upload Document" at bounding box center [647, 306] width 137 height 31
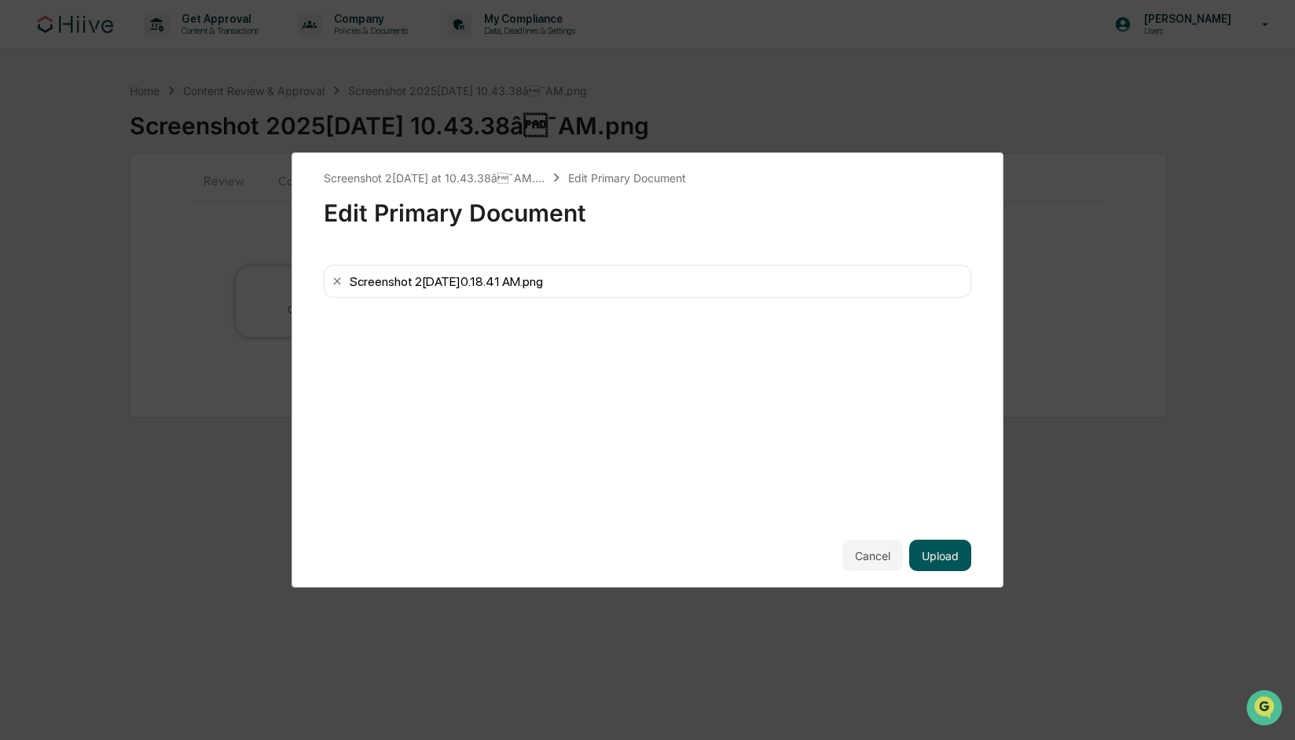
click at [951, 555] on button "Upload" at bounding box center [940, 555] width 62 height 31
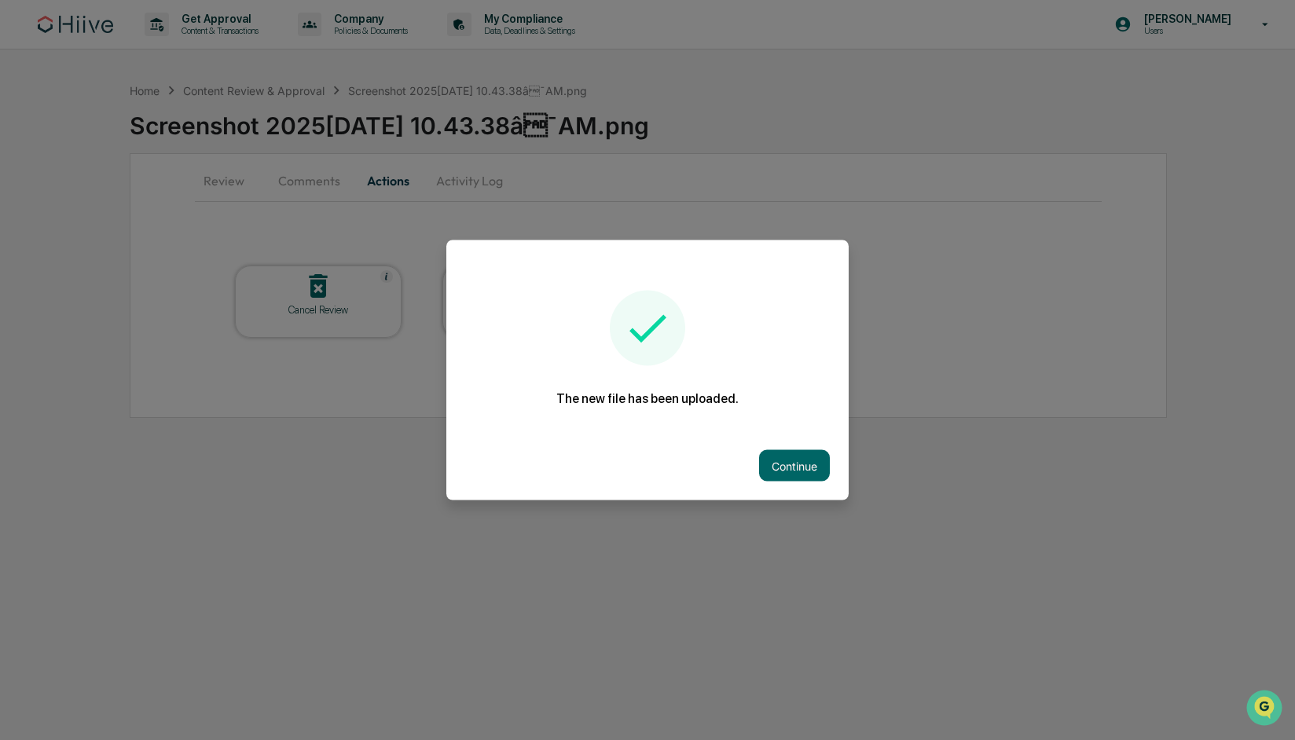
click at [794, 471] on button "Continue" at bounding box center [794, 465] width 71 height 31
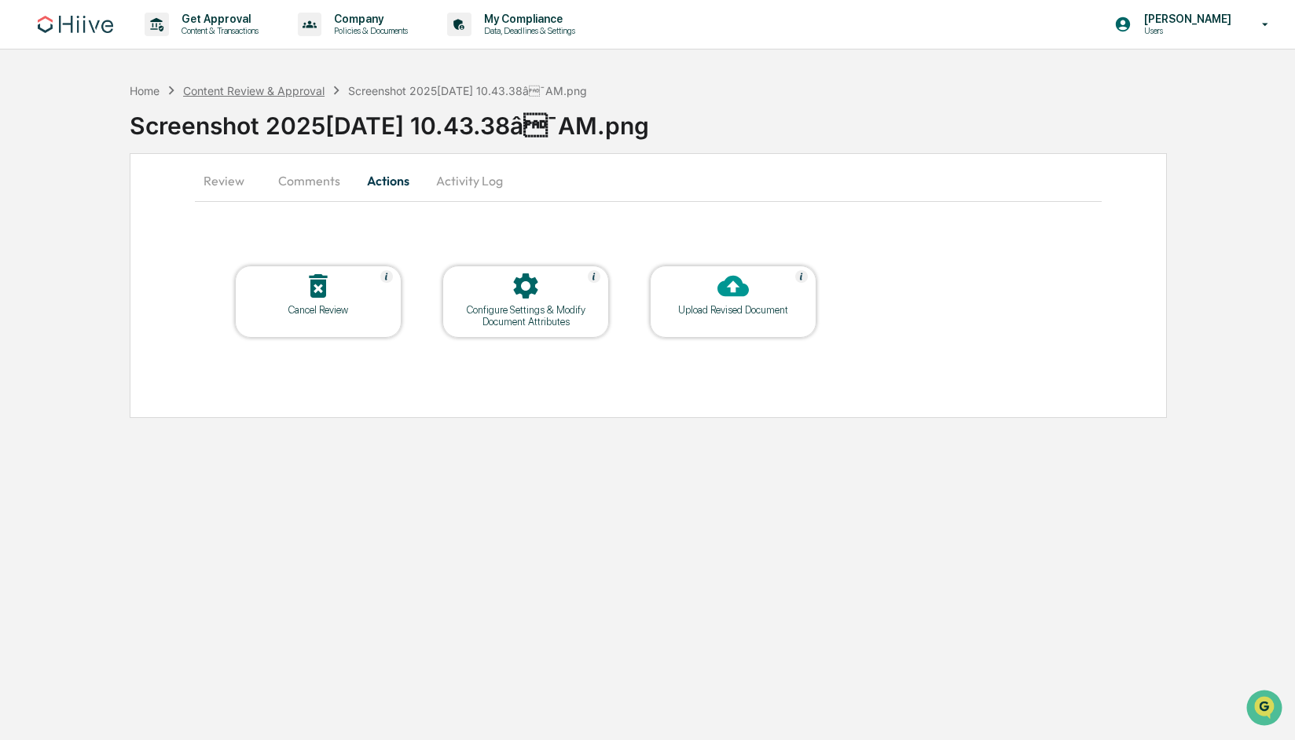
click at [236, 90] on div "Content Review & Approval" at bounding box center [253, 90] width 141 height 13
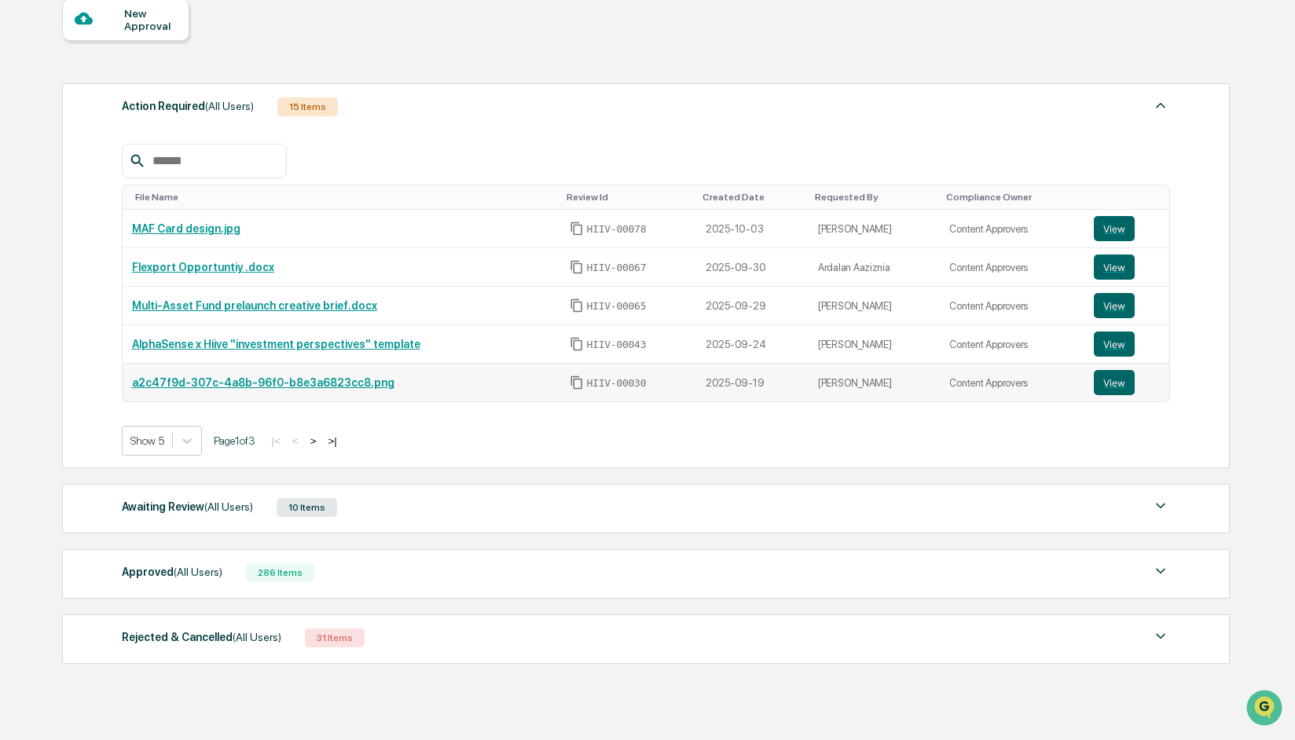
scroll to position [204, 0]
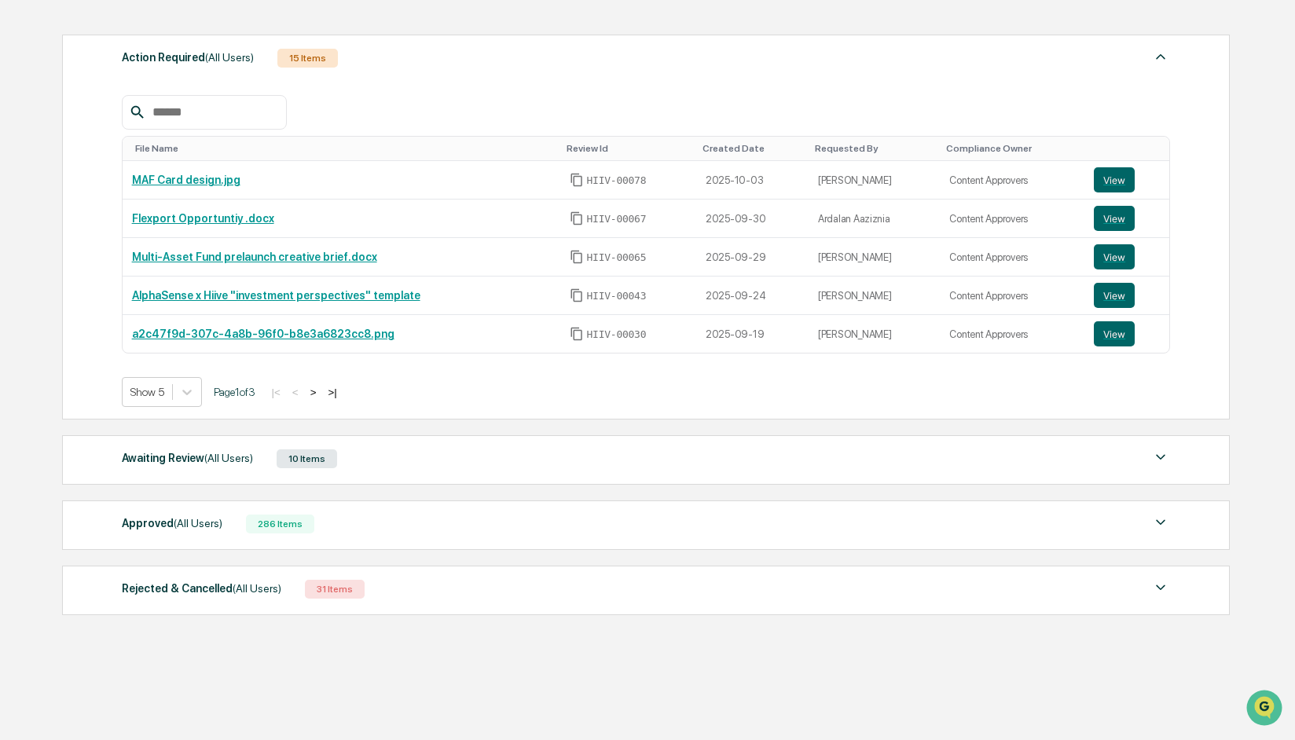
click at [181, 472] on div "Awaiting Review (All Users) 10 Items File Name Review Id Created Date Requested…" at bounding box center [645, 459] width 1167 height 49
click at [173, 456] on div "Awaiting Review (All Users)" at bounding box center [187, 458] width 131 height 20
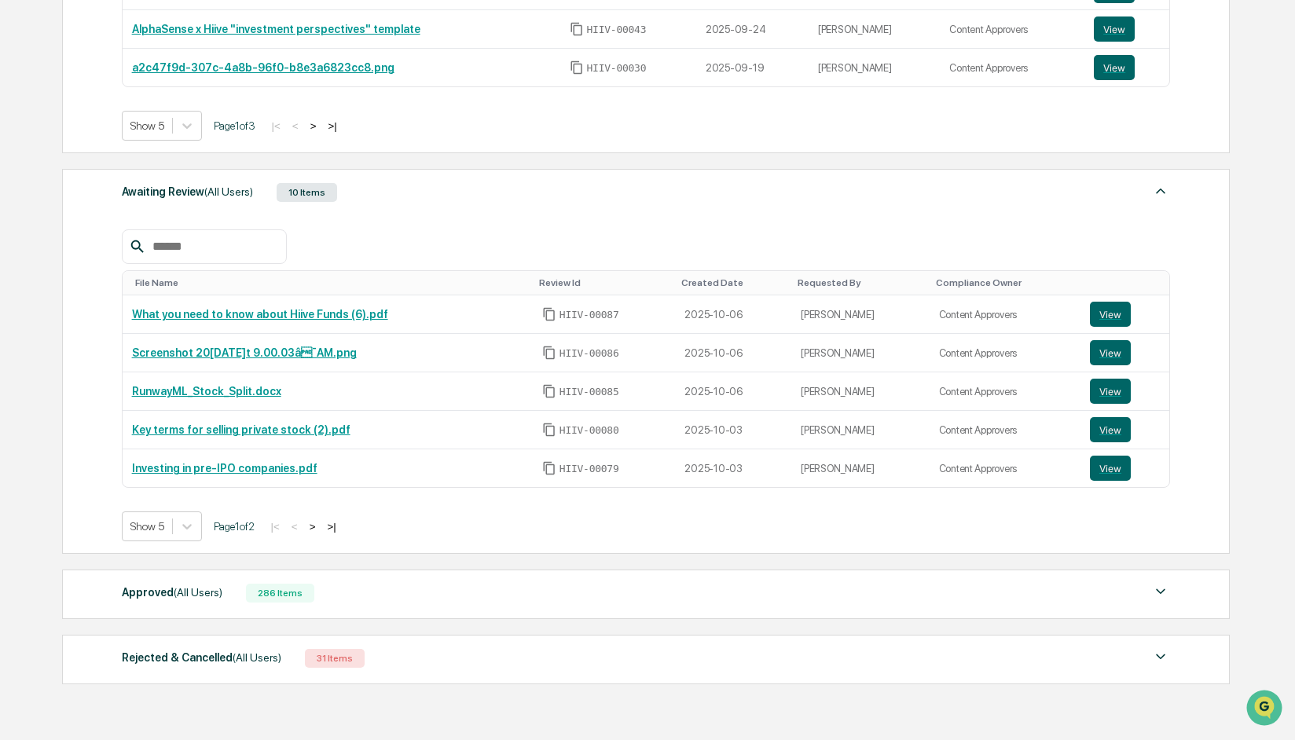
scroll to position [471, 0]
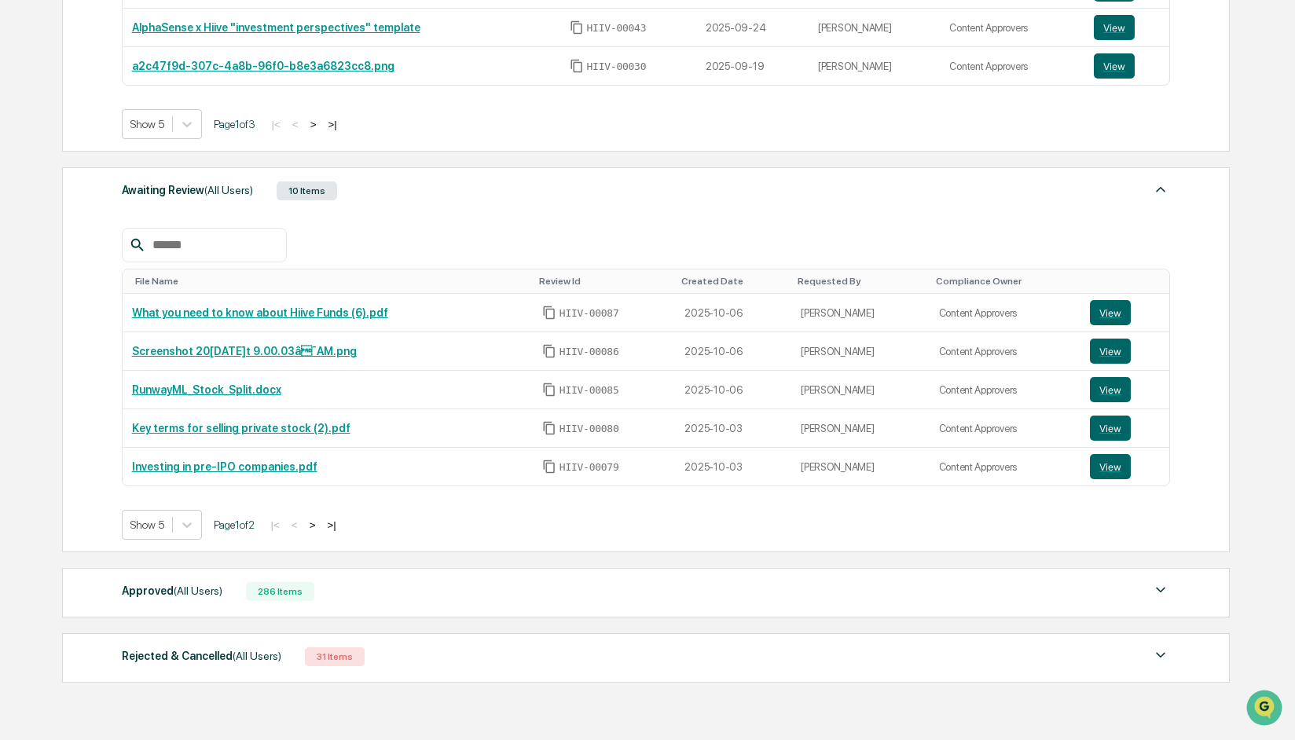
click at [155, 590] on div "Approved (All Users)" at bounding box center [172, 591] width 101 height 20
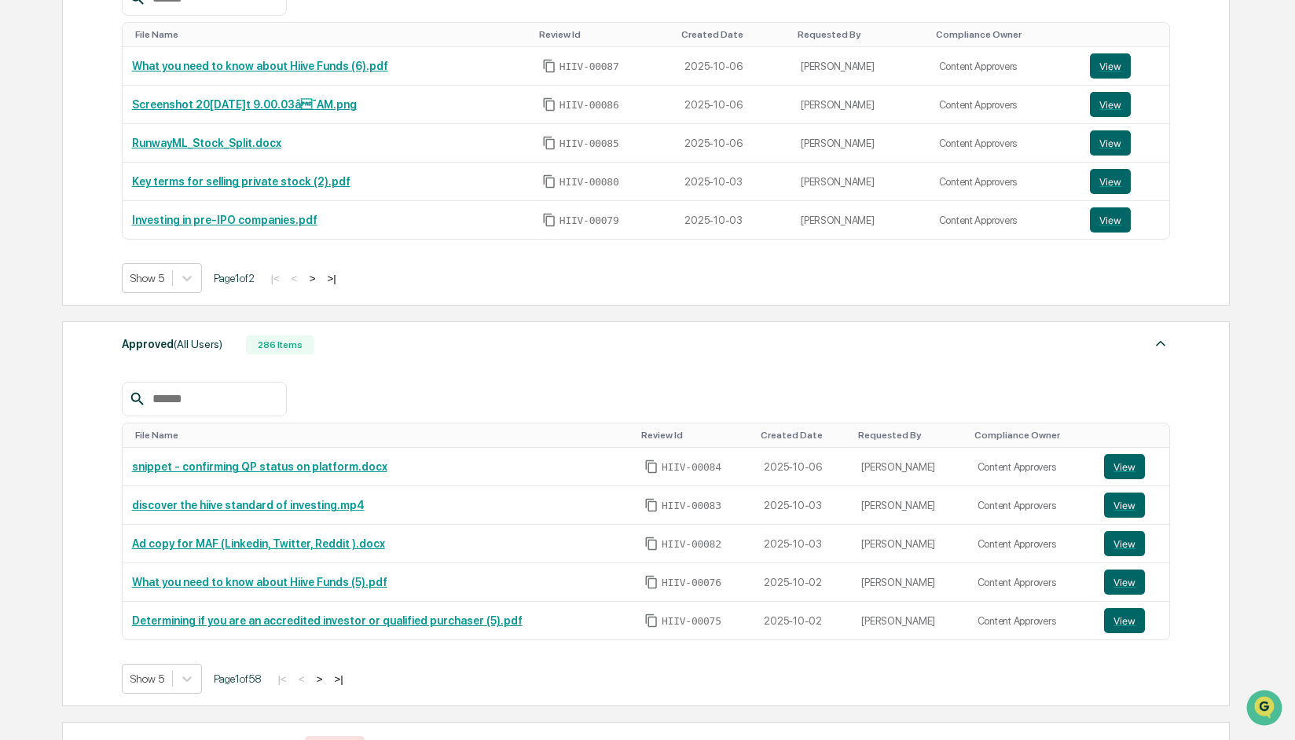
scroll to position [739, 0]
